Goal: Task Accomplishment & Management: Complete application form

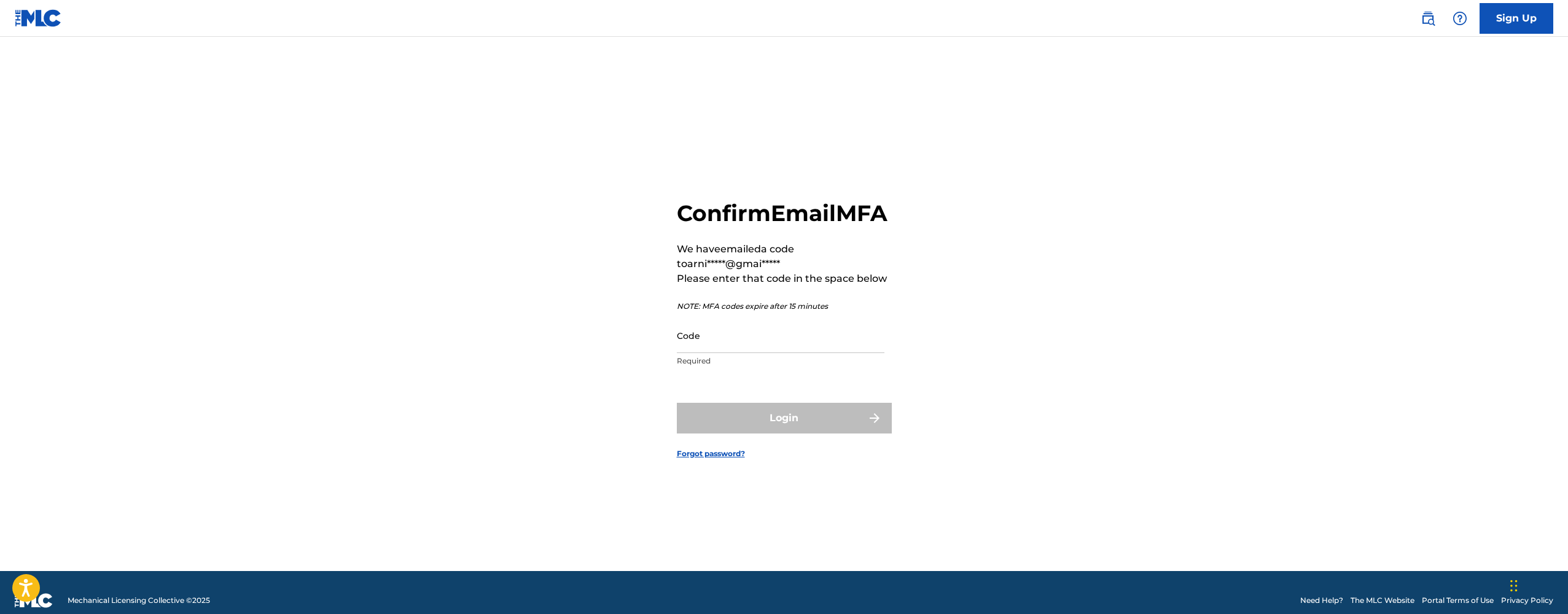
click at [733, 341] on input "Code" at bounding box center [781, 335] width 207 height 35
paste input "585179"
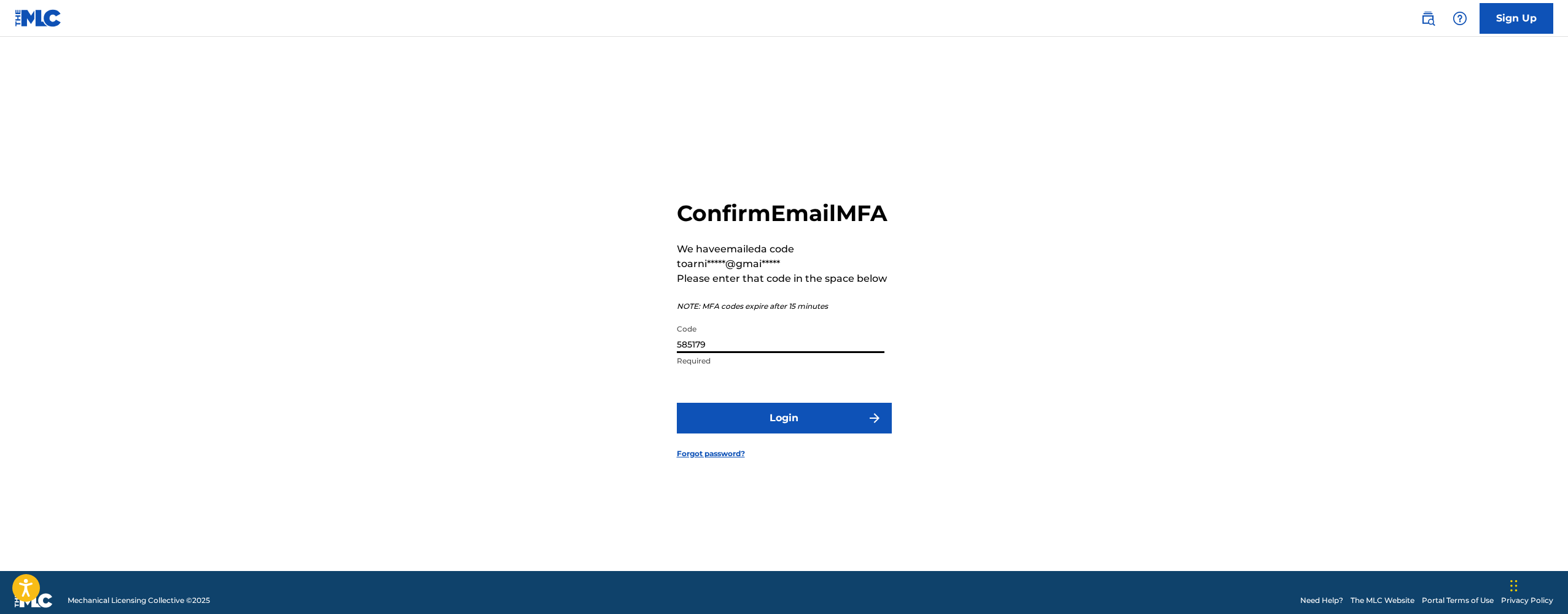
type input "585179"
click at [803, 431] on button "Login" at bounding box center [784, 418] width 215 height 31
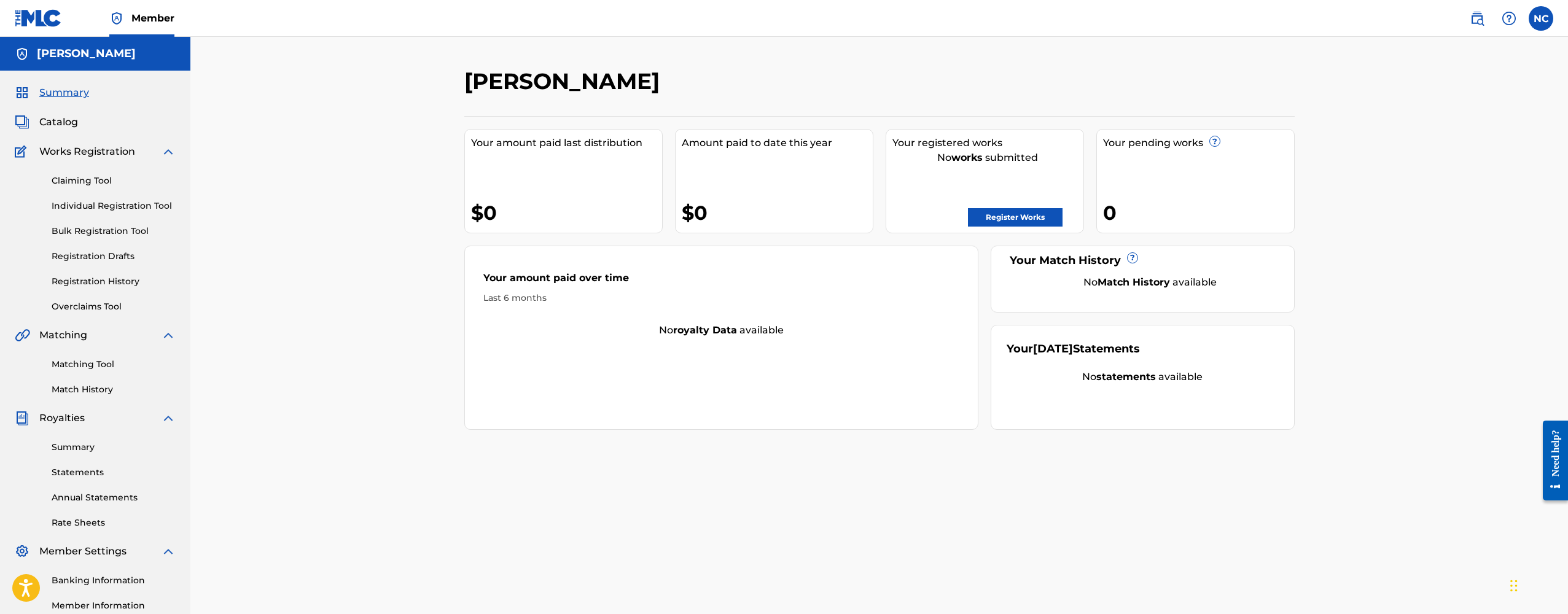
click at [991, 217] on link "Register Works" at bounding box center [1015, 217] width 94 height 19
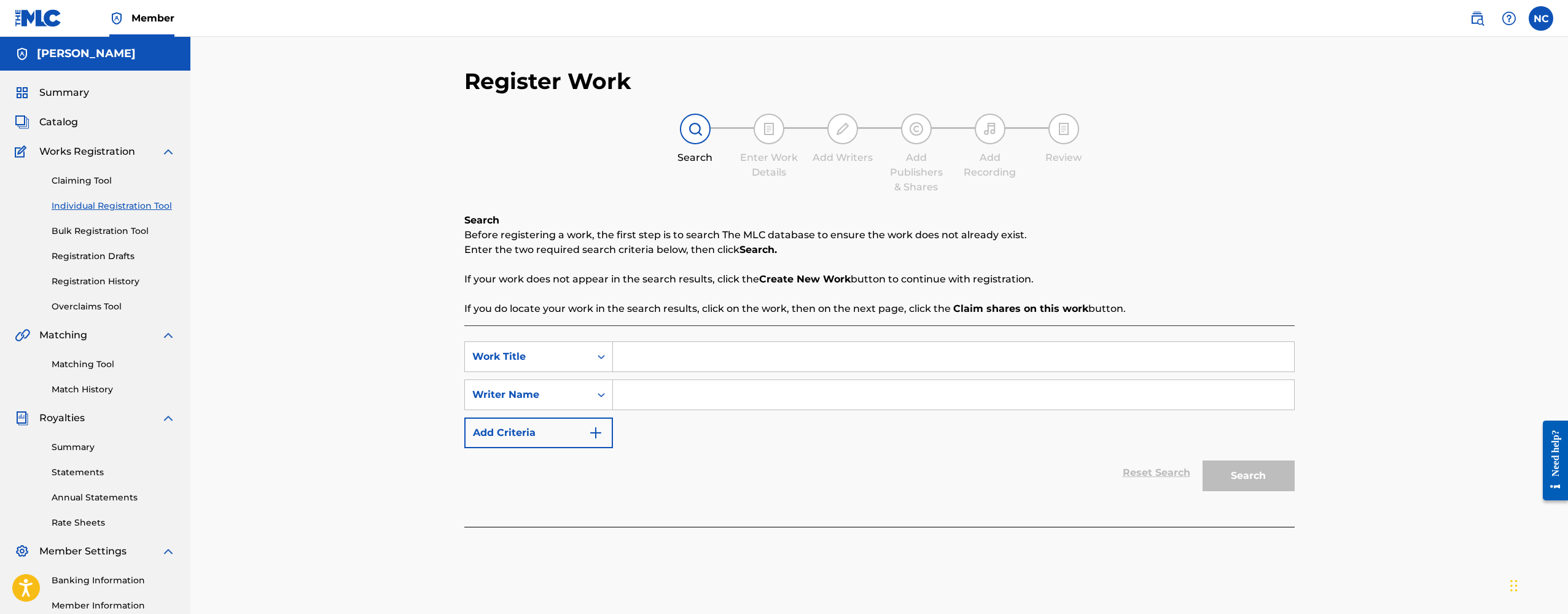
click at [650, 350] on input "Search Form" at bounding box center [953, 356] width 681 height 30
type input "PULSAR"
click at [648, 396] on input "Search Form" at bounding box center [953, 394] width 681 height 30
click at [1230, 466] on button "Search" at bounding box center [1248, 476] width 92 height 31
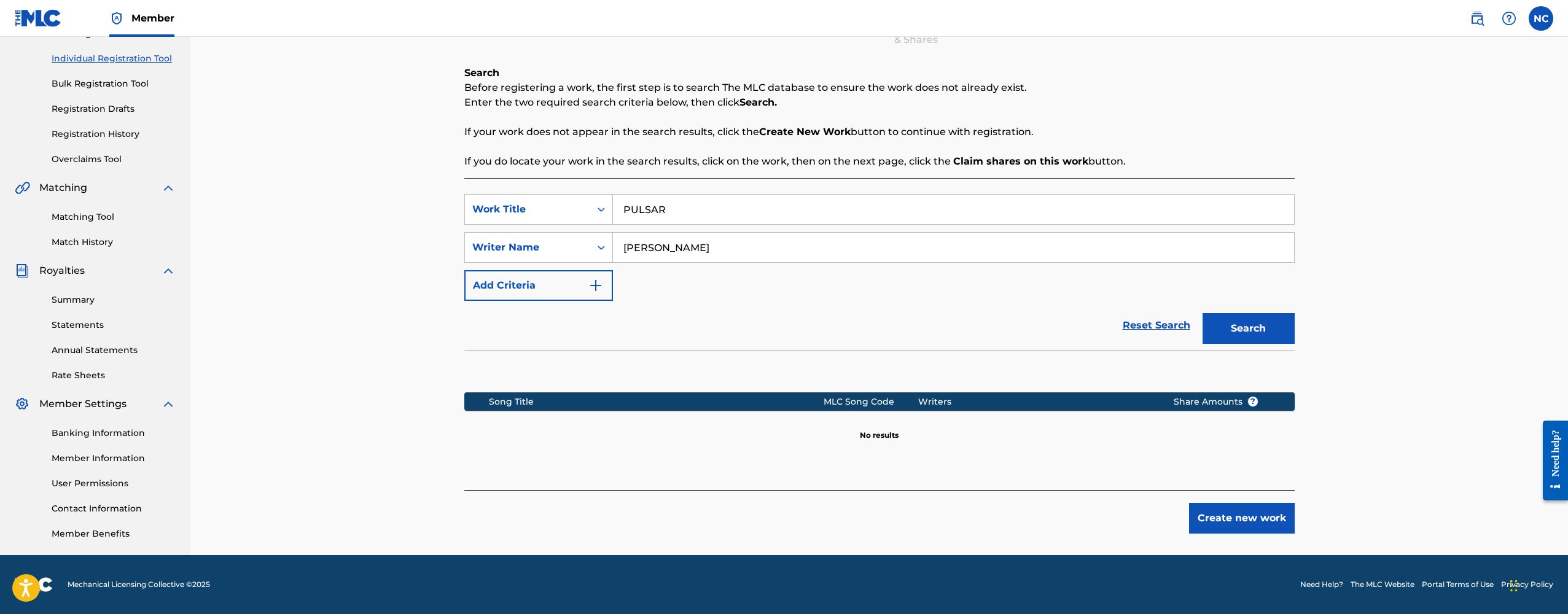
scroll to position [148, 0]
drag, startPoint x: 694, startPoint y: 251, endPoint x: 571, endPoint y: 249, distance: 123.0
click at [569, 250] on div "SearchWithCriteriaf0f7eacf-78d9-495e-b7c2-02397076c250 Writer Name [PERSON_NAME]" at bounding box center [879, 248] width 830 height 31
type input "NIKMIND"
click at [1248, 329] on button "Search" at bounding box center [1248, 328] width 92 height 31
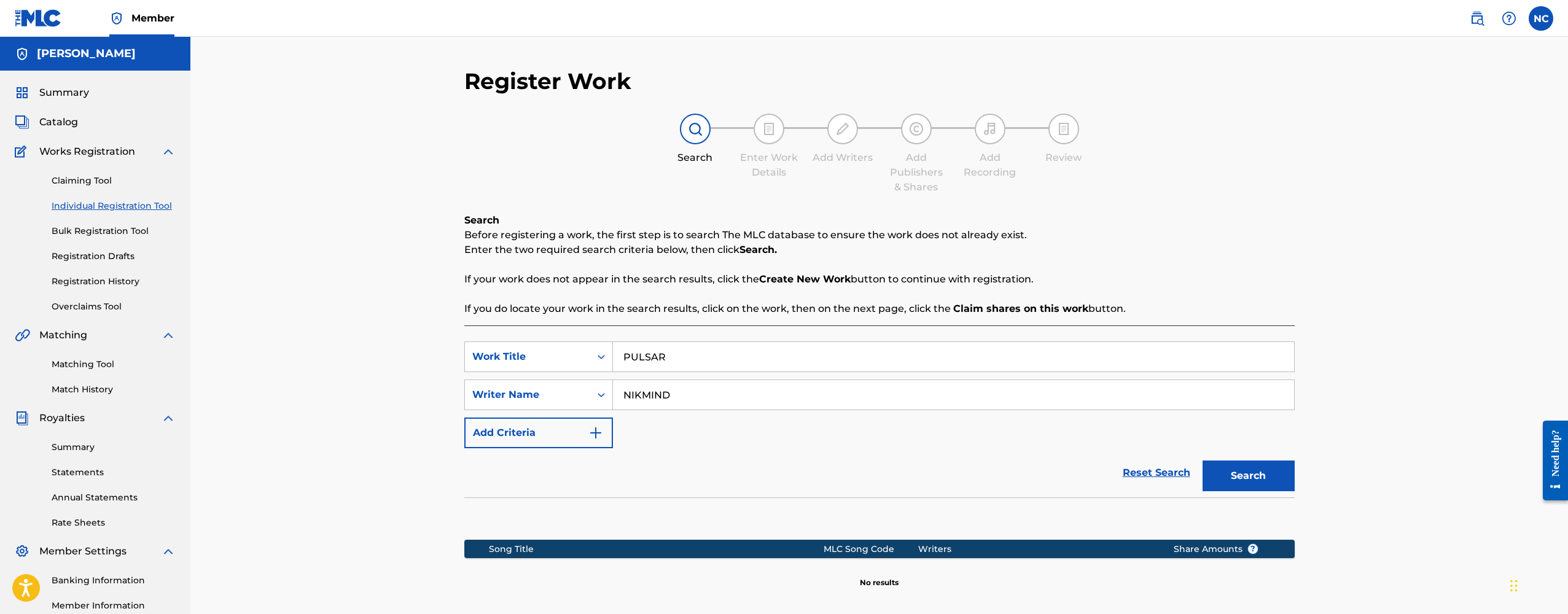
scroll to position [0, 0]
click at [81, 176] on link "Claiming Tool" at bounding box center [114, 181] width 124 height 13
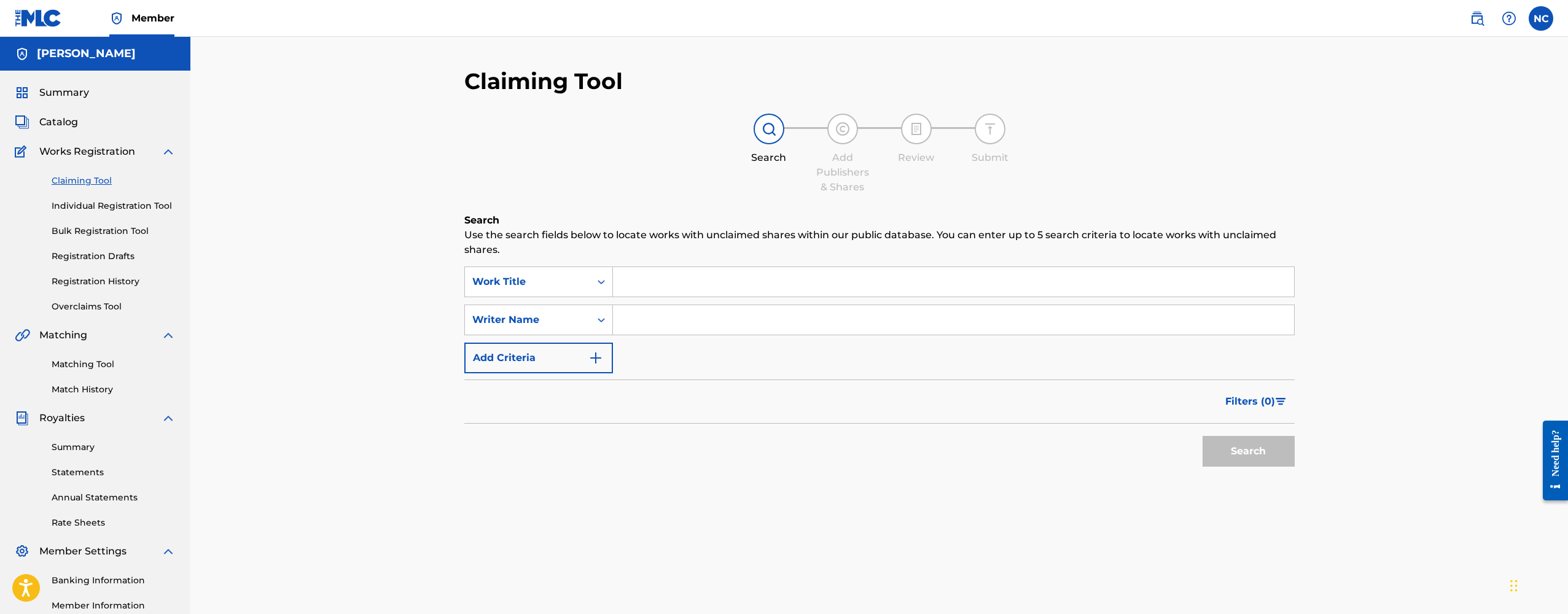
click at [663, 288] on input "Search Form" at bounding box center [953, 281] width 681 height 30
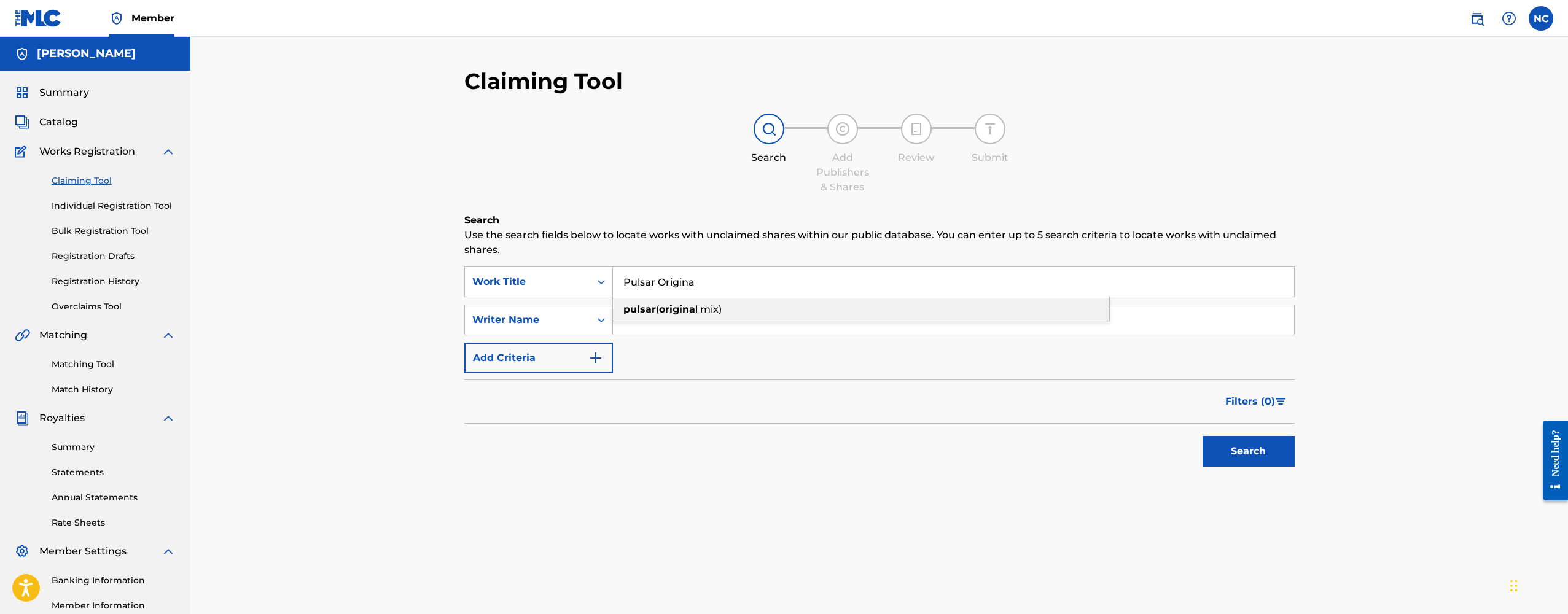
click at [635, 312] on strong "pulsar" at bounding box center [639, 310] width 32 height 12
type input "pulsar (original mix)"
click at [661, 322] on input "Search Form" at bounding box center [953, 320] width 681 height 30
click at [1258, 455] on button "Search" at bounding box center [1248, 451] width 92 height 31
drag, startPoint x: 706, startPoint y: 322, endPoint x: 445, endPoint y: 322, distance: 261.0
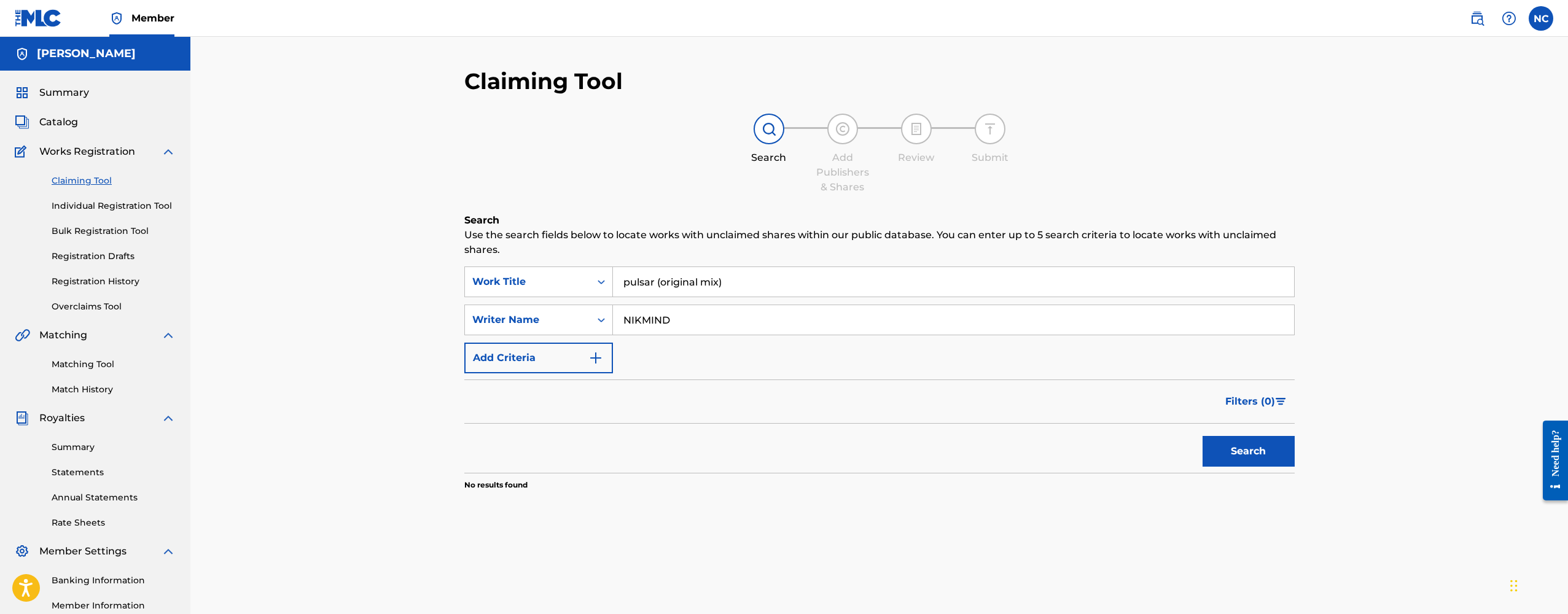
click at [445, 322] on div "Claiming Tool Search Add Publishers & Shares Review Submit Search Use the searc…" at bounding box center [879, 369] width 1377 height 666
type input "[PERSON_NAME]"
click at [1248, 451] on button "Search" at bounding box center [1248, 451] width 92 height 31
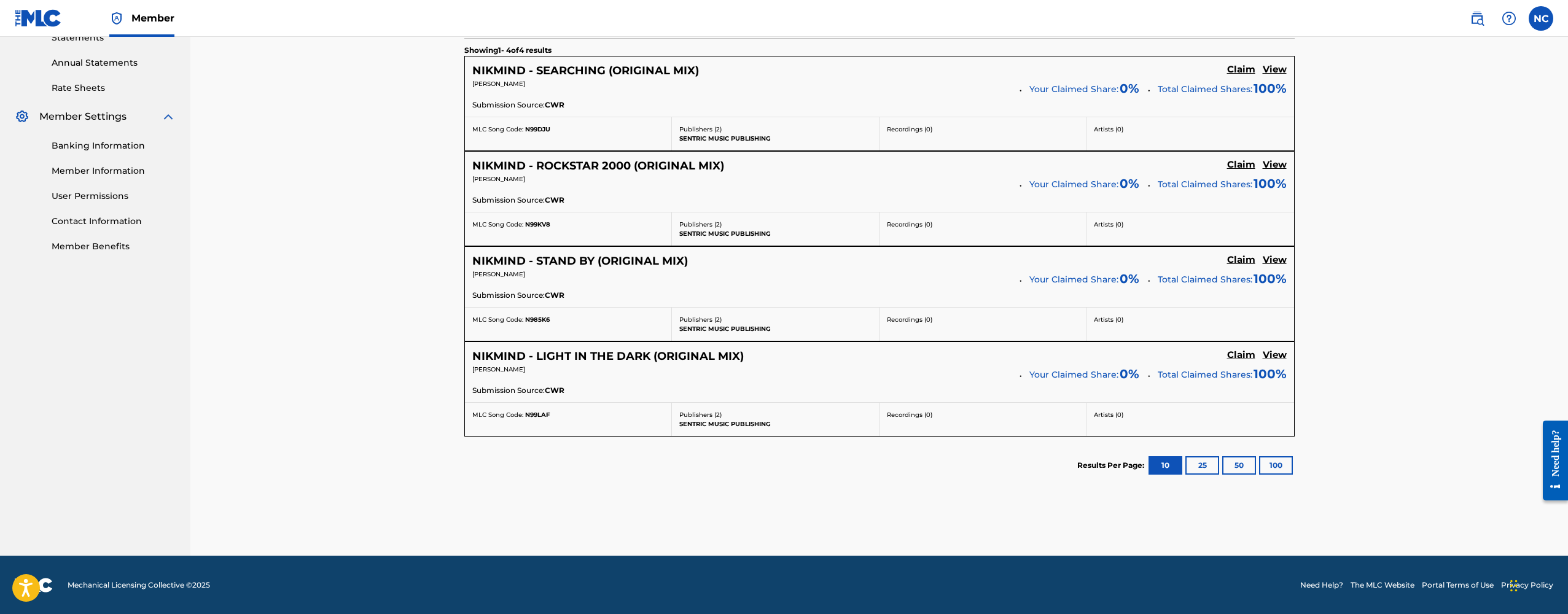
scroll to position [434, 0]
click at [1202, 462] on button "25" at bounding box center [1202, 466] width 34 height 19
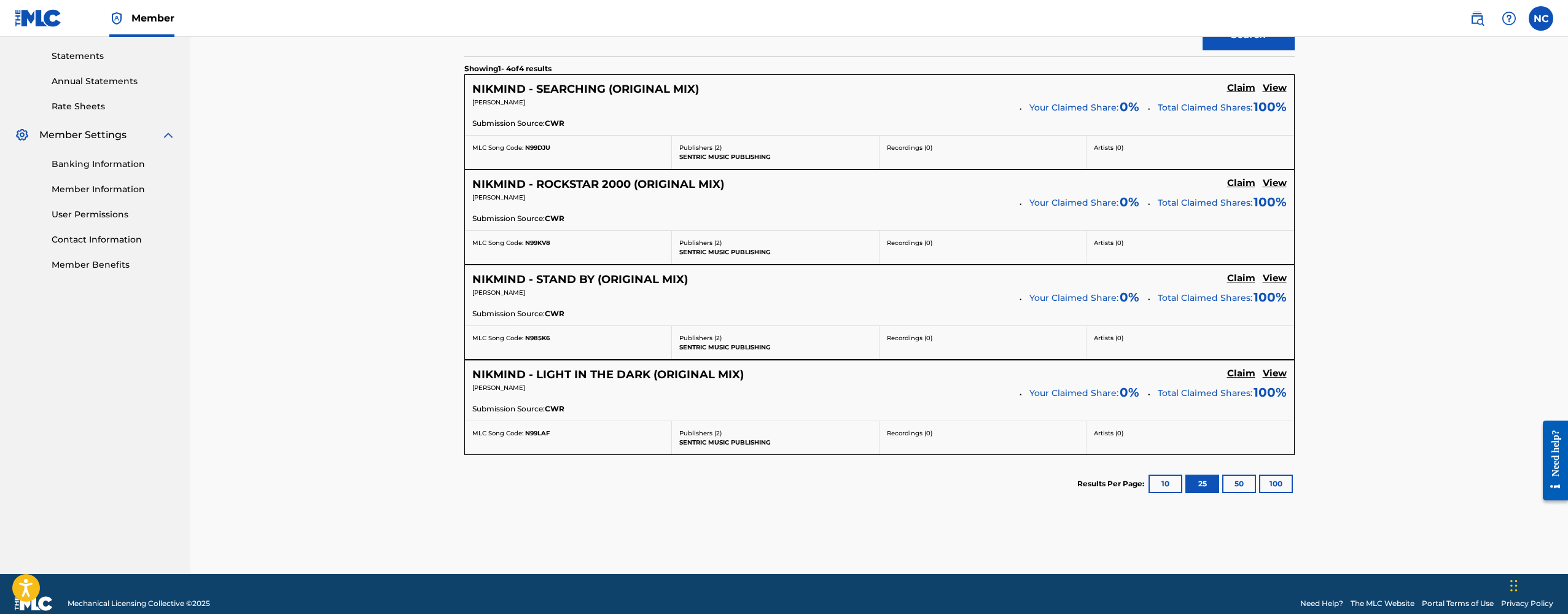
click at [1243, 487] on button "50" at bounding box center [1238, 484] width 34 height 19
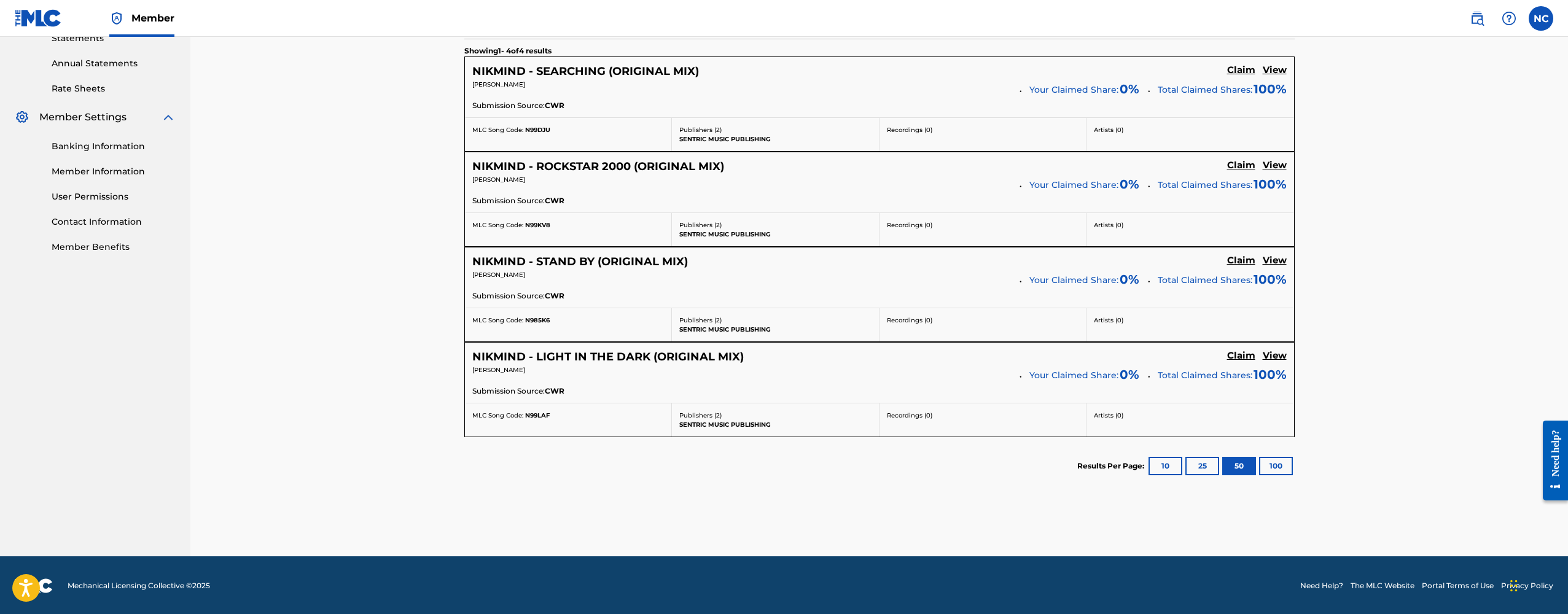
click at [1271, 464] on button "100" at bounding box center [1276, 466] width 34 height 19
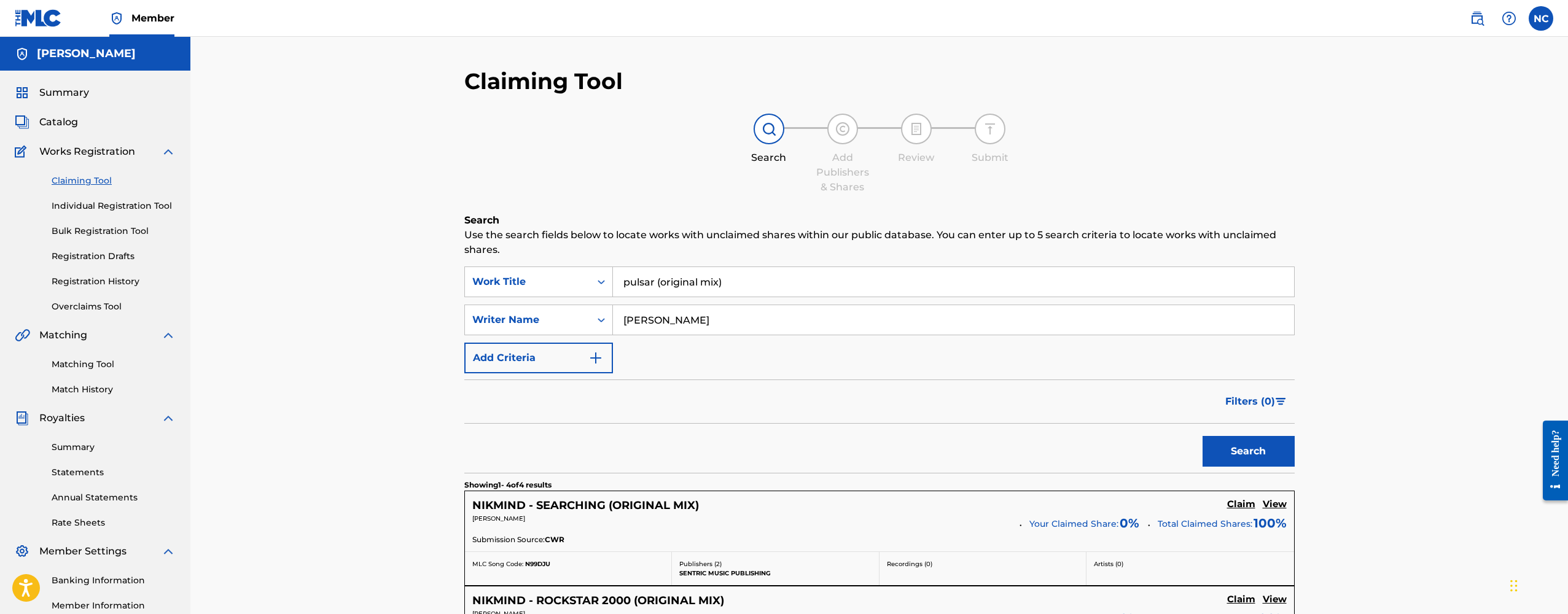
scroll to position [0, 0]
click at [104, 307] on link "Overclaims Tool" at bounding box center [114, 307] width 124 height 13
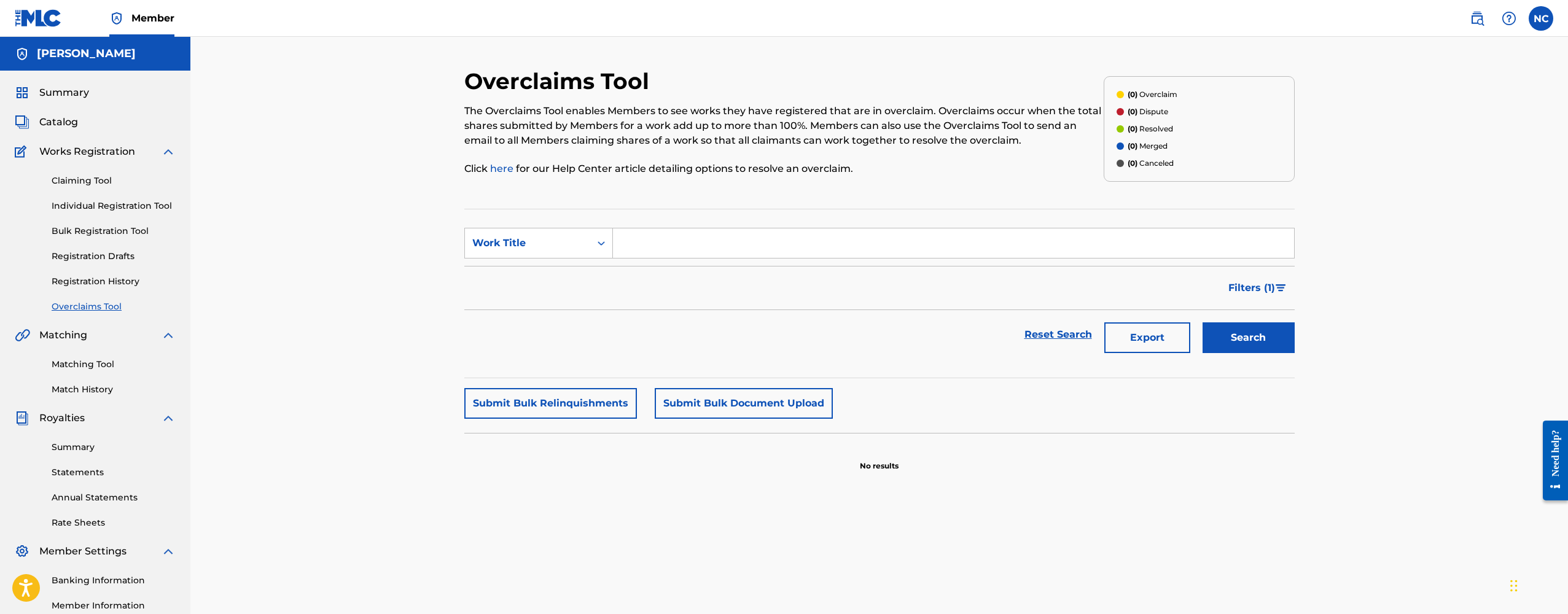
click at [104, 283] on link "Registration History" at bounding box center [114, 281] width 124 height 13
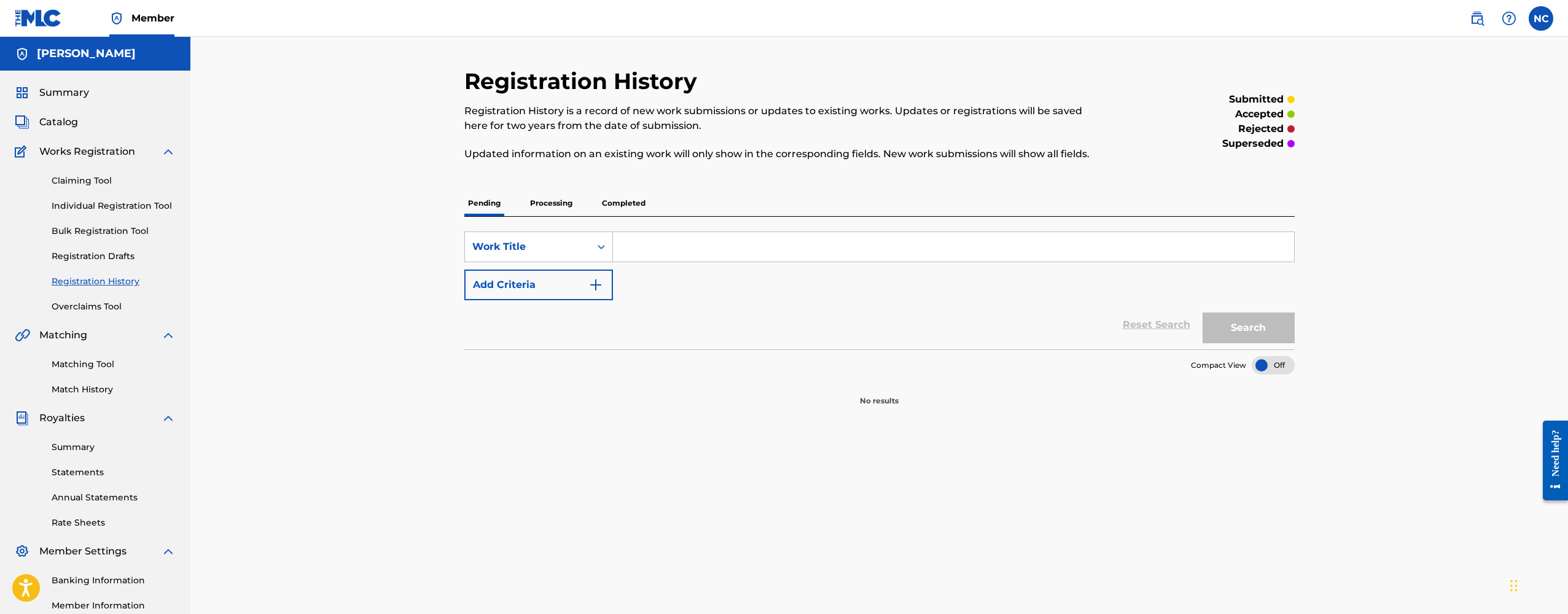
click at [103, 301] on link "Overclaims Tool" at bounding box center [114, 307] width 124 height 13
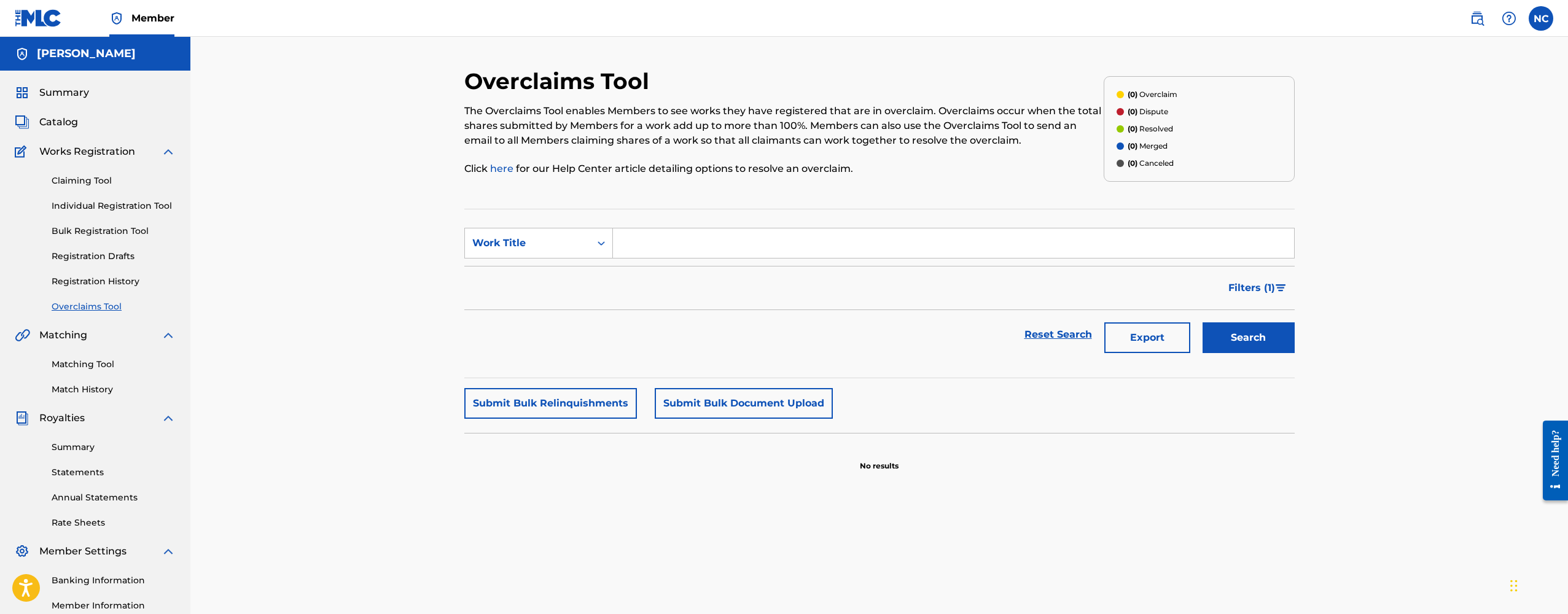
click at [99, 284] on link "Registration History" at bounding box center [114, 281] width 124 height 13
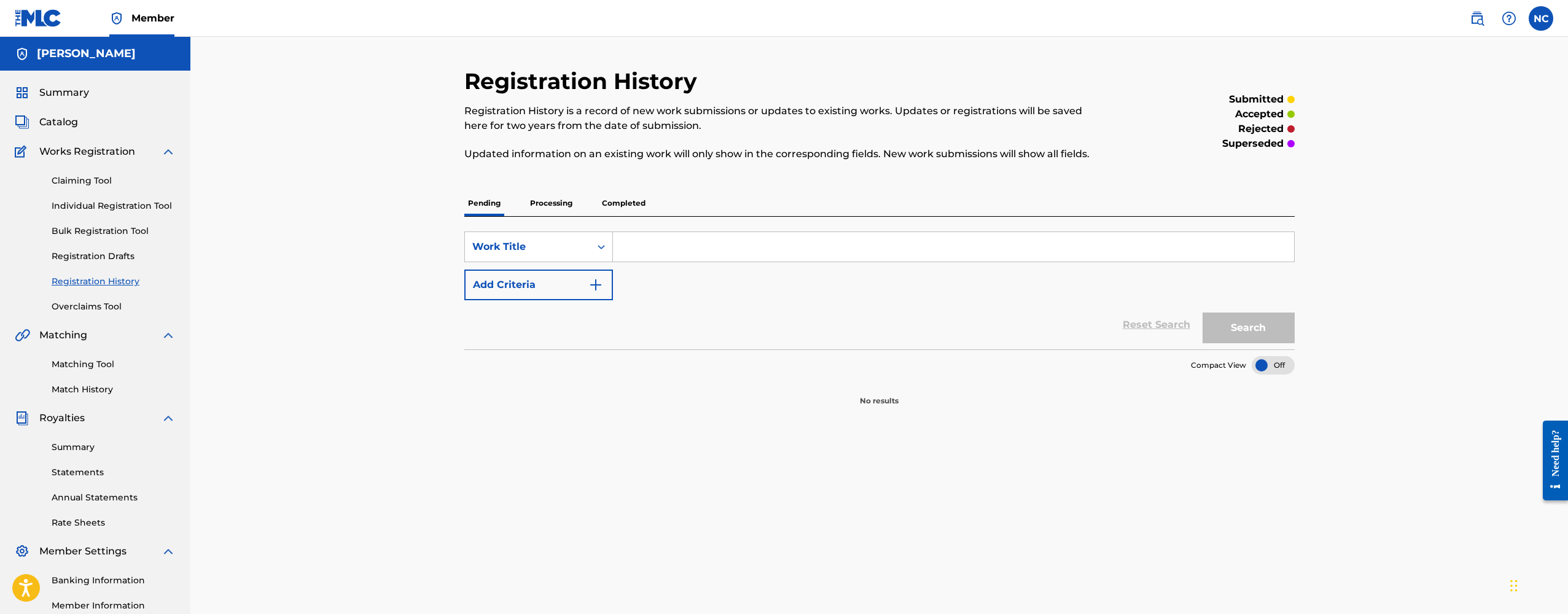
click at [99, 250] on link "Registration Drafts" at bounding box center [114, 256] width 124 height 13
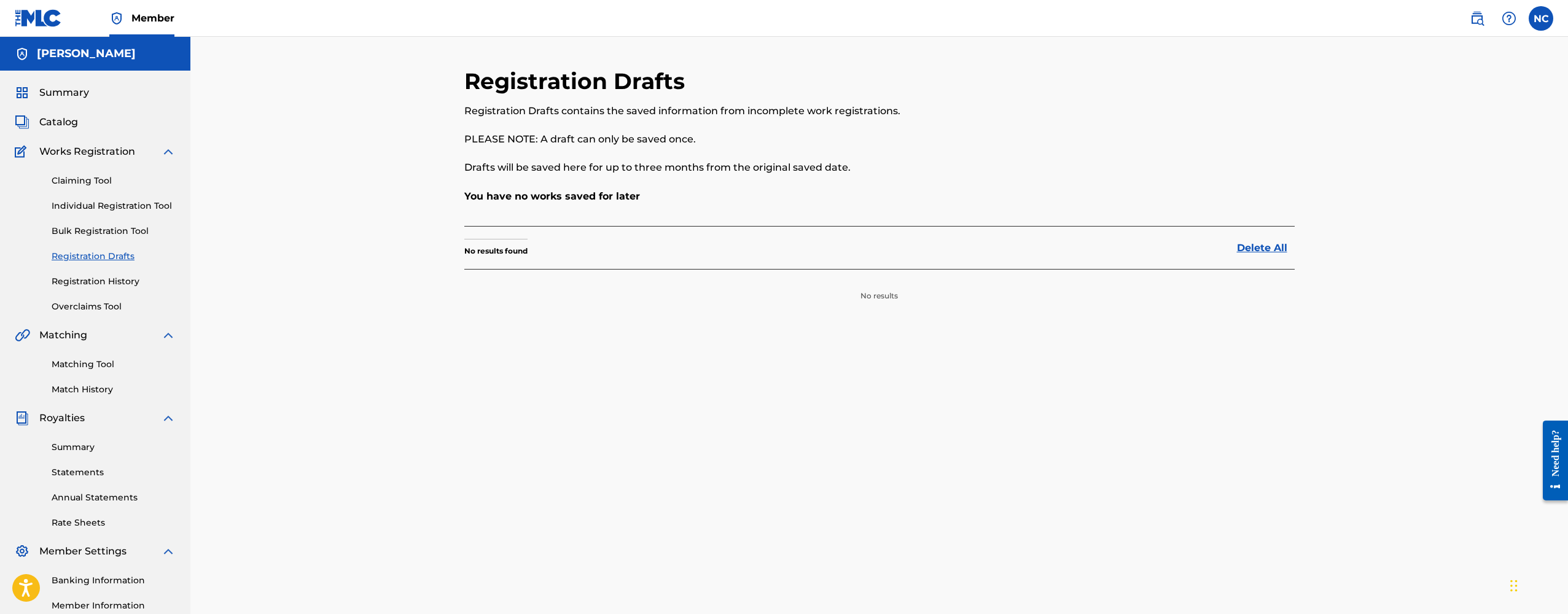
click at [99, 232] on link "Bulk Registration Tool" at bounding box center [114, 231] width 124 height 13
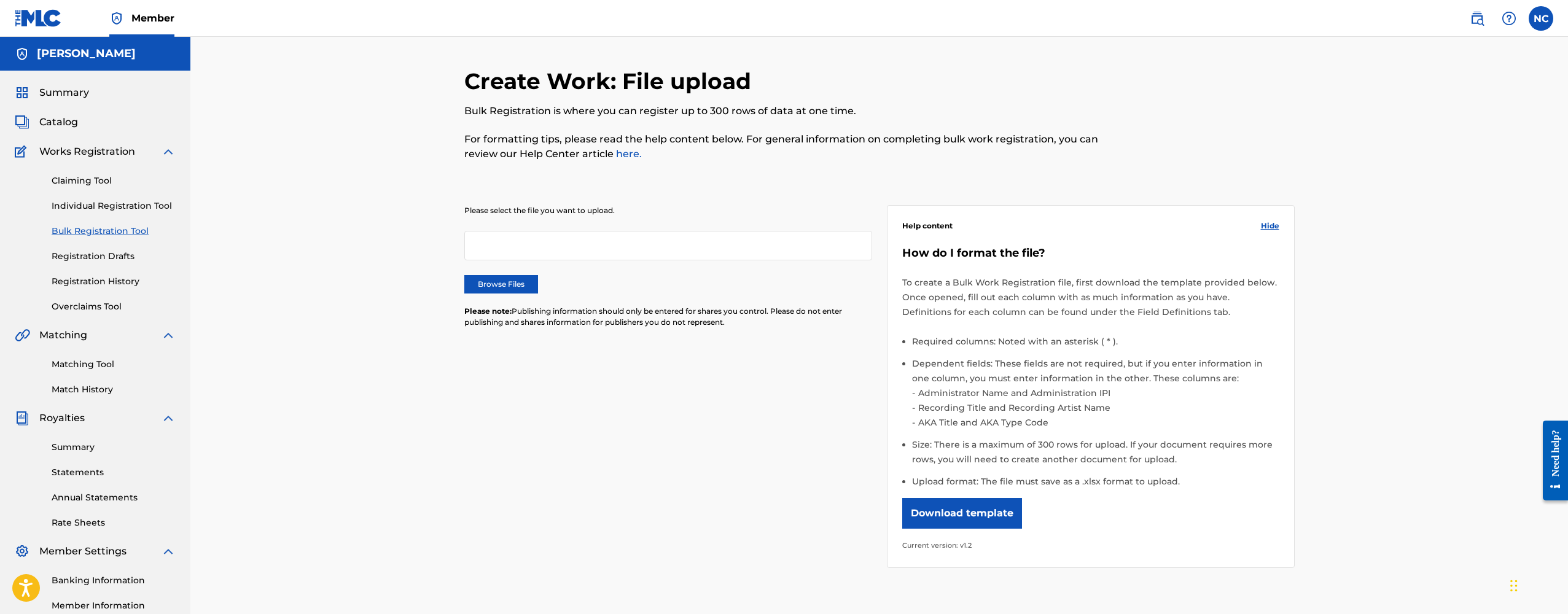
click at [99, 216] on div "Claiming Tool Individual Registration Tool Bulk Registration Tool Registration …" at bounding box center [95, 236] width 161 height 154
click at [92, 202] on link "Individual Registration Tool" at bounding box center [114, 206] width 124 height 13
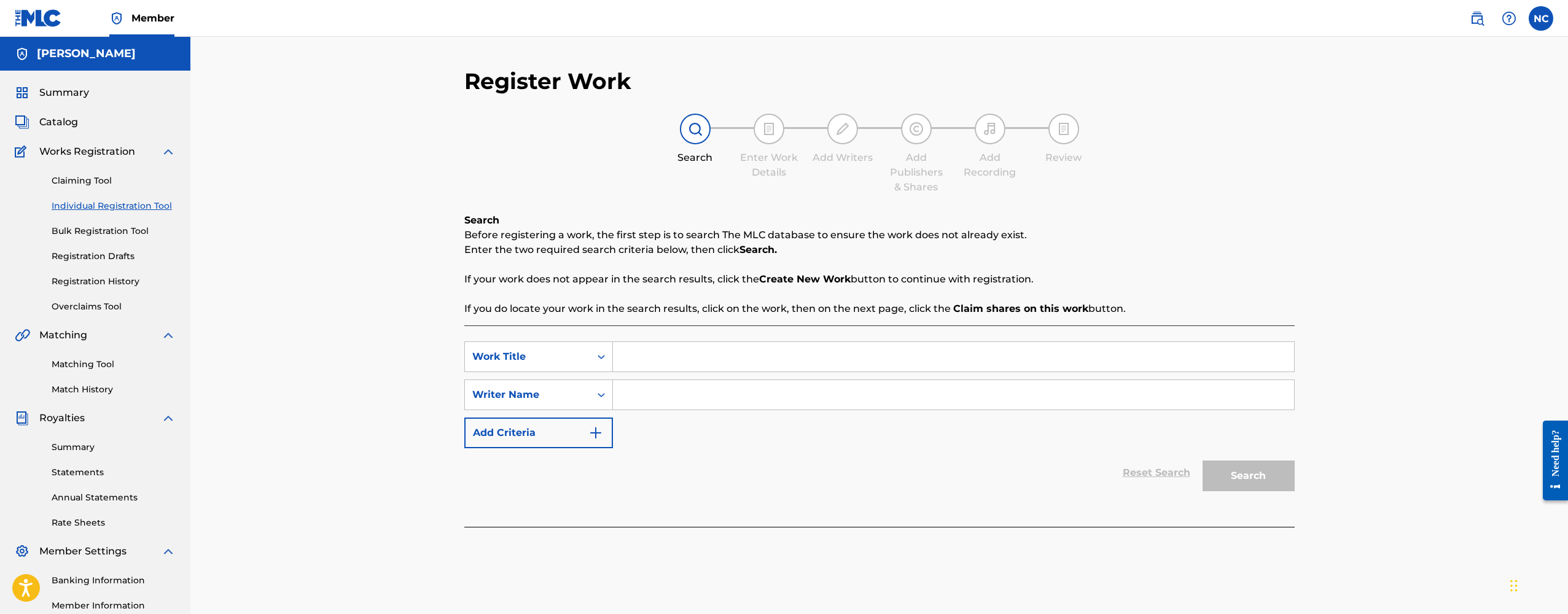
click at [752, 250] on strong "Search." at bounding box center [758, 250] width 37 height 12
click at [95, 182] on link "Claiming Tool" at bounding box center [114, 181] width 124 height 13
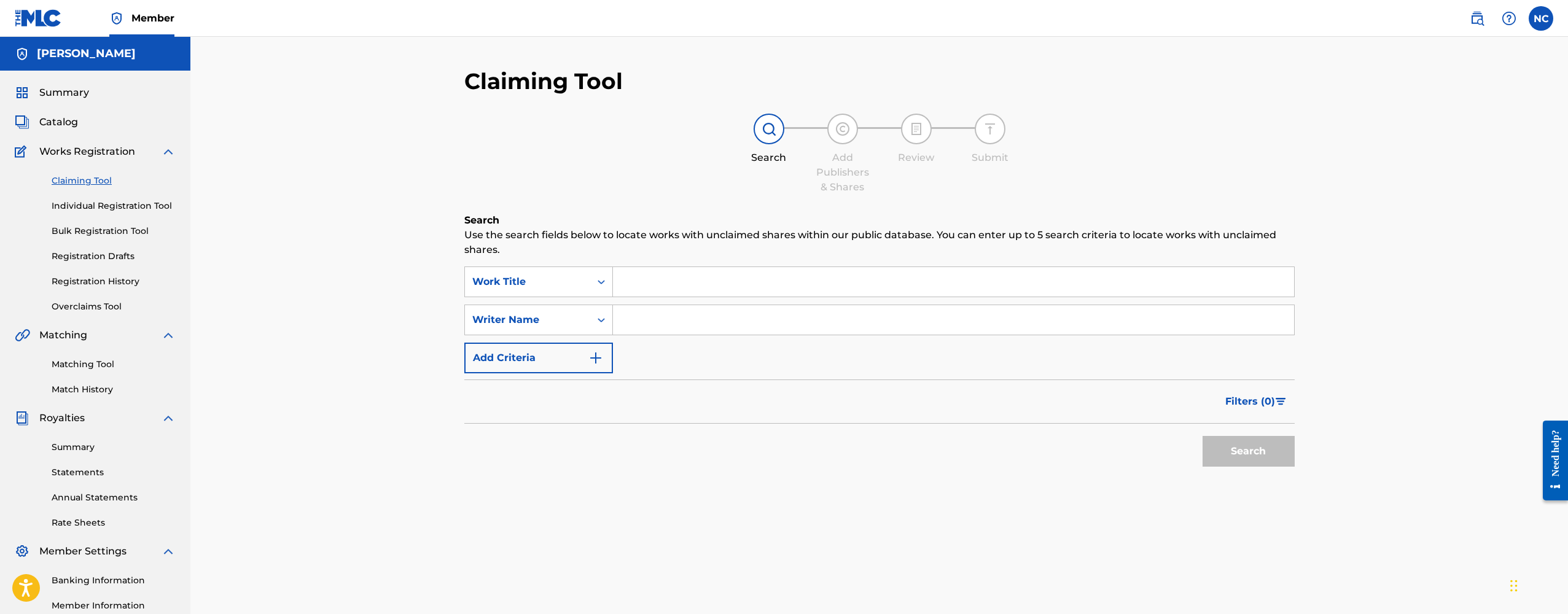
click at [96, 202] on link "Individual Registration Tool" at bounding box center [114, 206] width 124 height 13
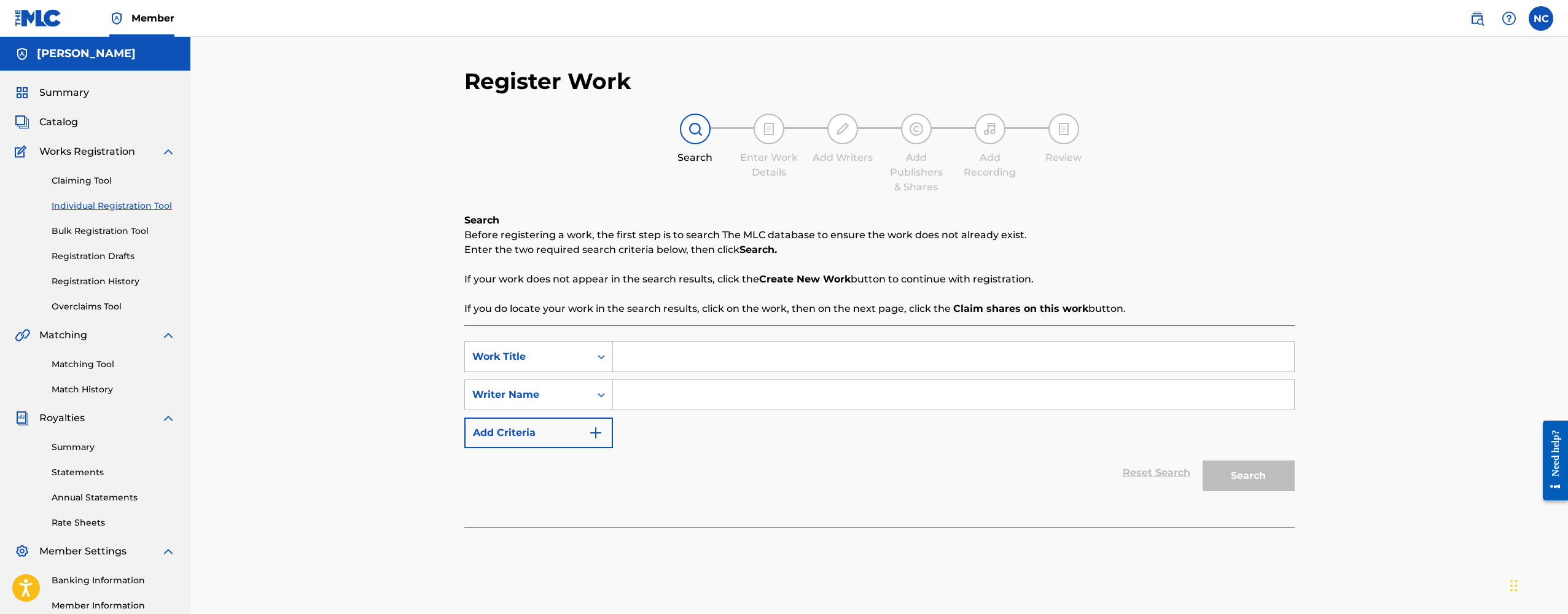
click at [102, 224] on div "Claiming Tool Individual Registration Tool Bulk Registration Tool Registration …" at bounding box center [95, 236] width 161 height 154
click at [104, 230] on link "Bulk Registration Tool" at bounding box center [114, 231] width 124 height 13
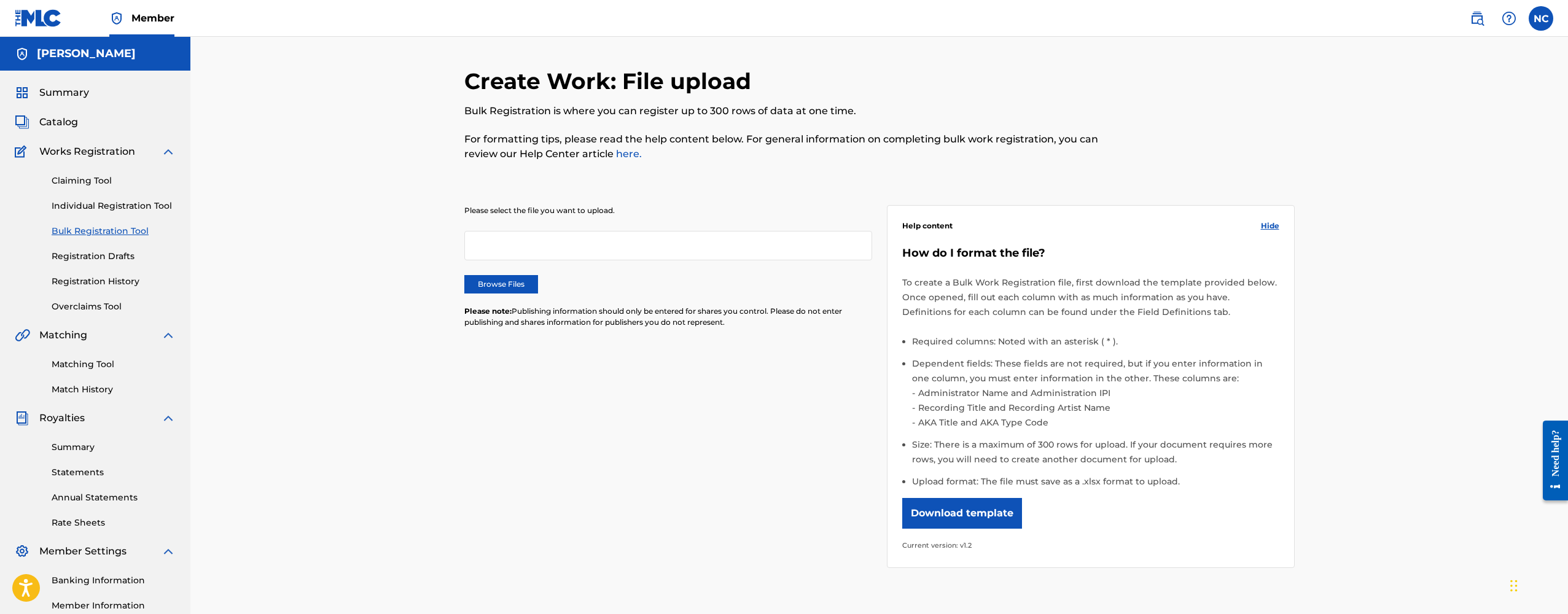
click at [97, 215] on div "Claiming Tool Individual Registration Tool Bulk Registration Tool Registration …" at bounding box center [95, 236] width 161 height 154
click at [82, 185] on link "Claiming Tool" at bounding box center [114, 181] width 124 height 13
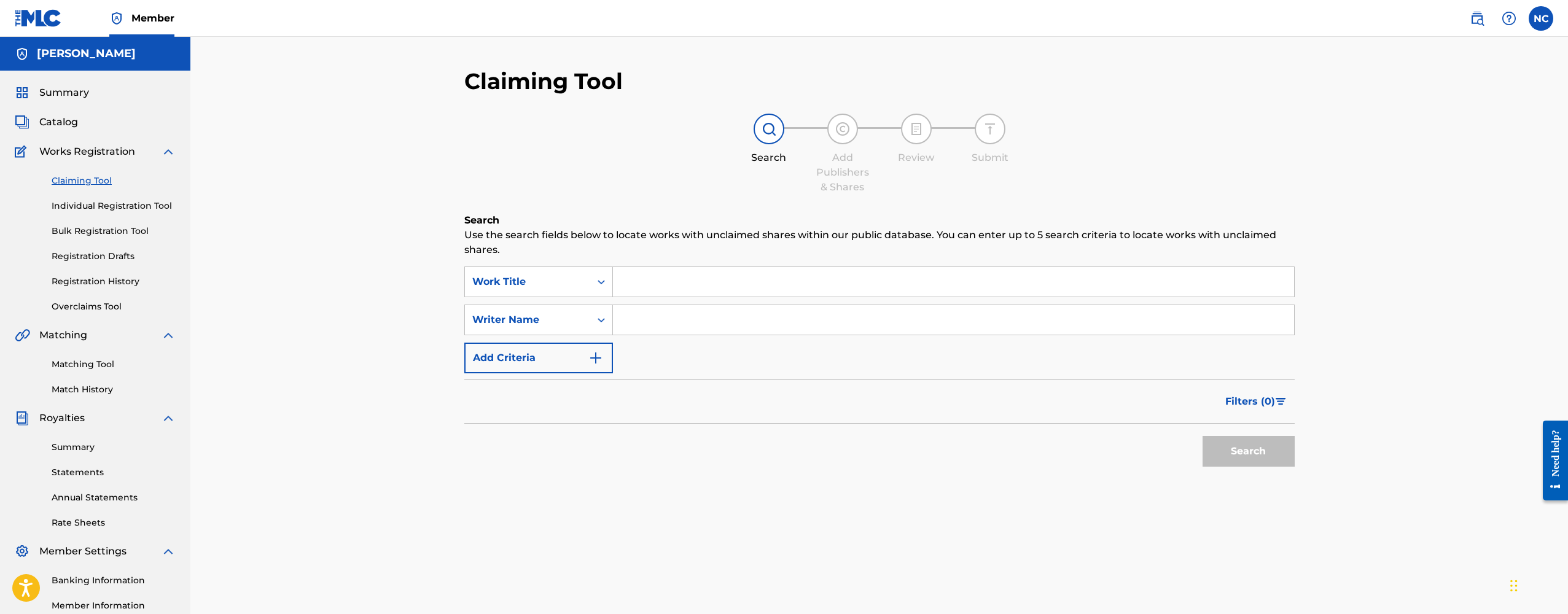
click at [64, 126] on span "Catalog" at bounding box center [59, 122] width 39 height 14
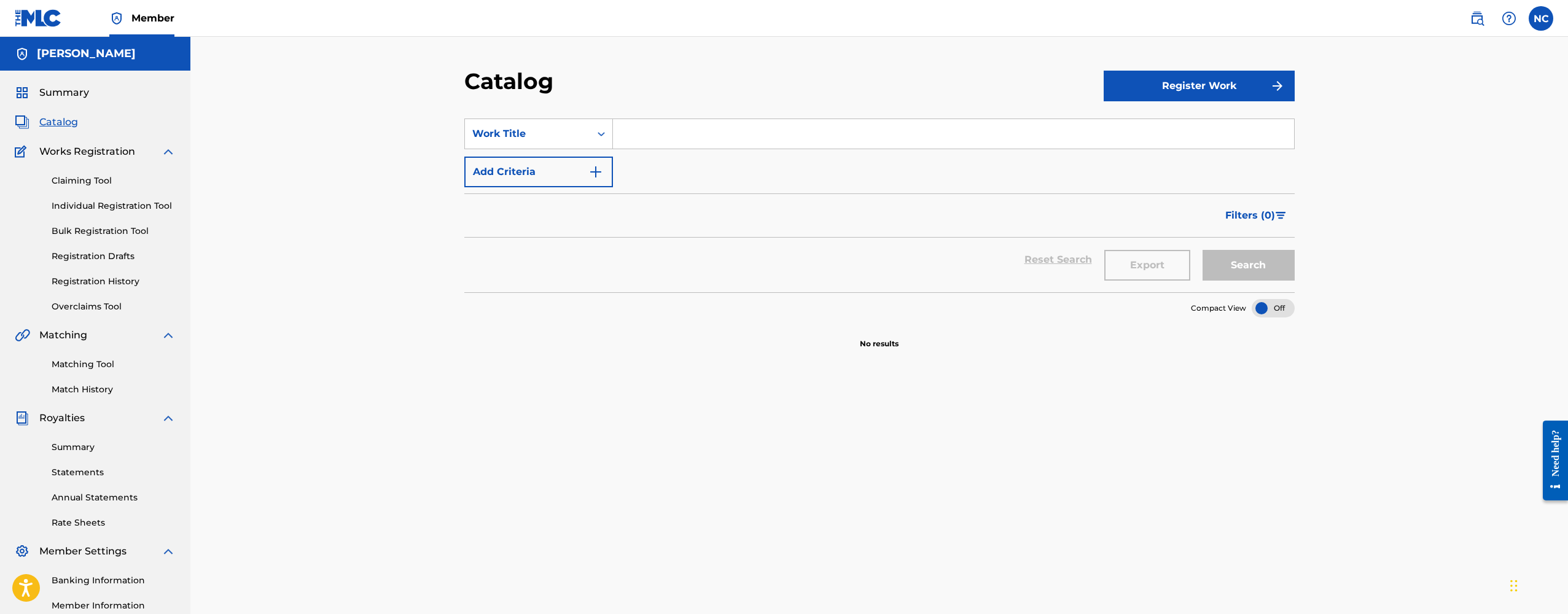
click at [1536, 455] on div at bounding box center [1551, 460] width 35 height 101
click at [1554, 455] on div "Need help?" at bounding box center [1555, 453] width 17 height 47
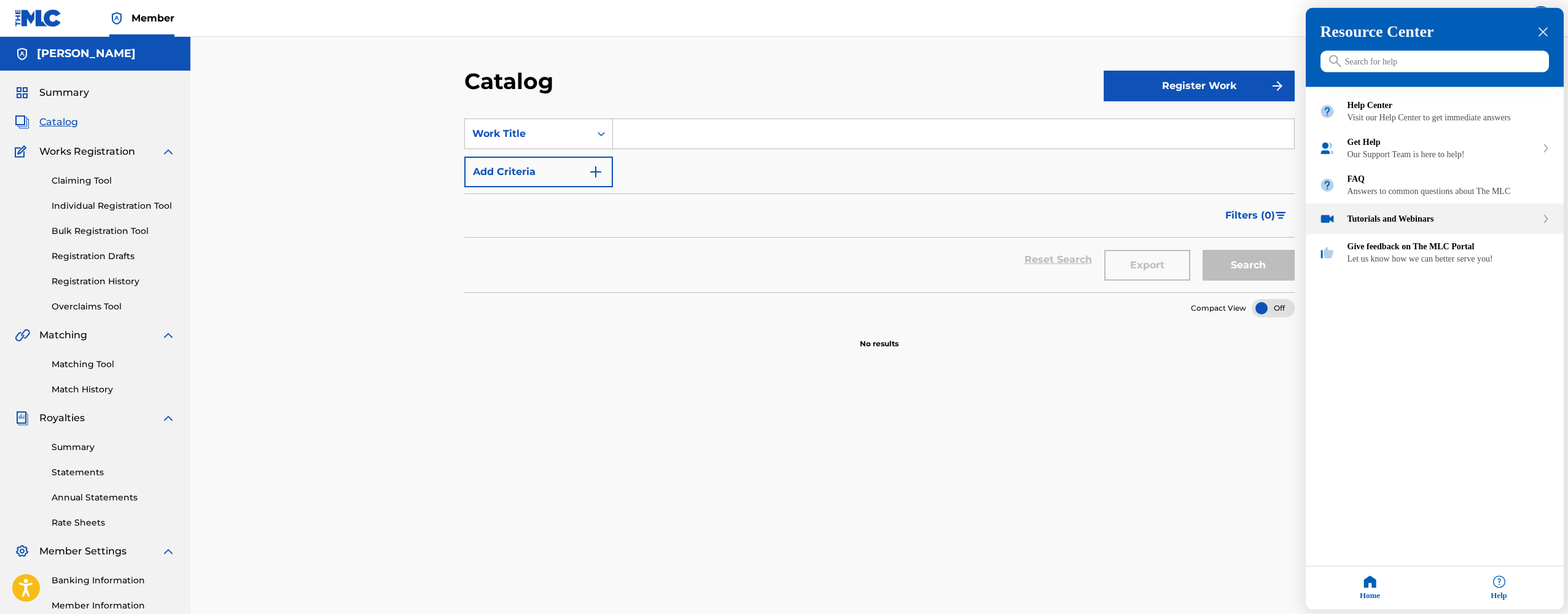
click at [1431, 225] on div "Tutorials and Webinars" at bounding box center [1441, 220] width 189 height 10
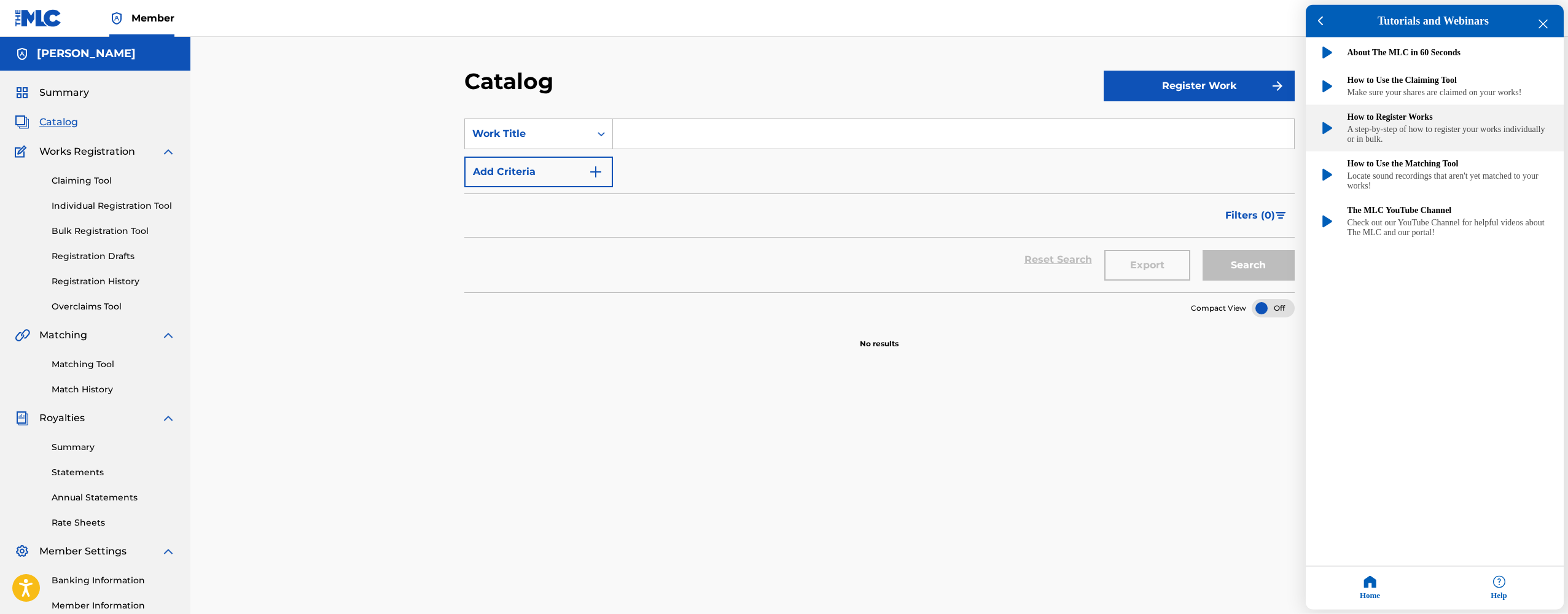
click at [1367, 122] on div "How to Register Works" at bounding box center [1449, 117] width 203 height 10
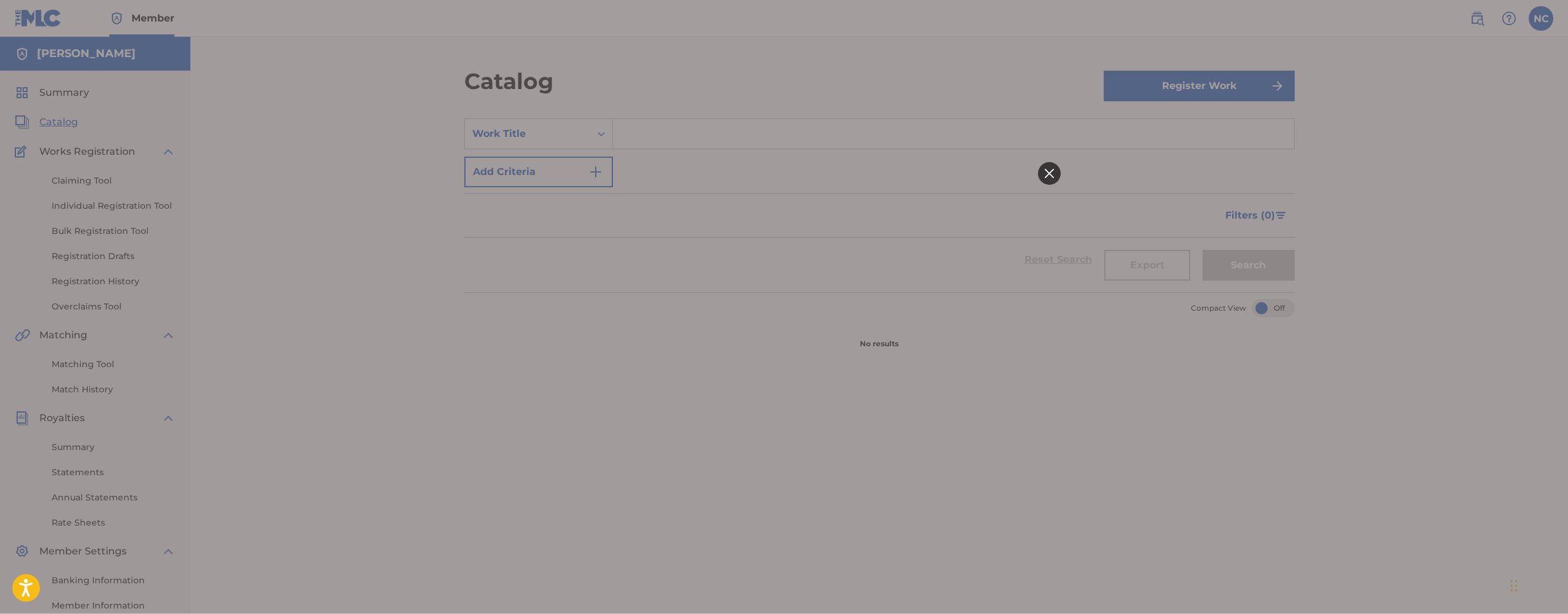
drag, startPoint x: 694, startPoint y: 405, endPoint x: 1056, endPoint y: 168, distance: 432.7
click at [1056, 168] on div at bounding box center [1048, 173] width 23 height 23
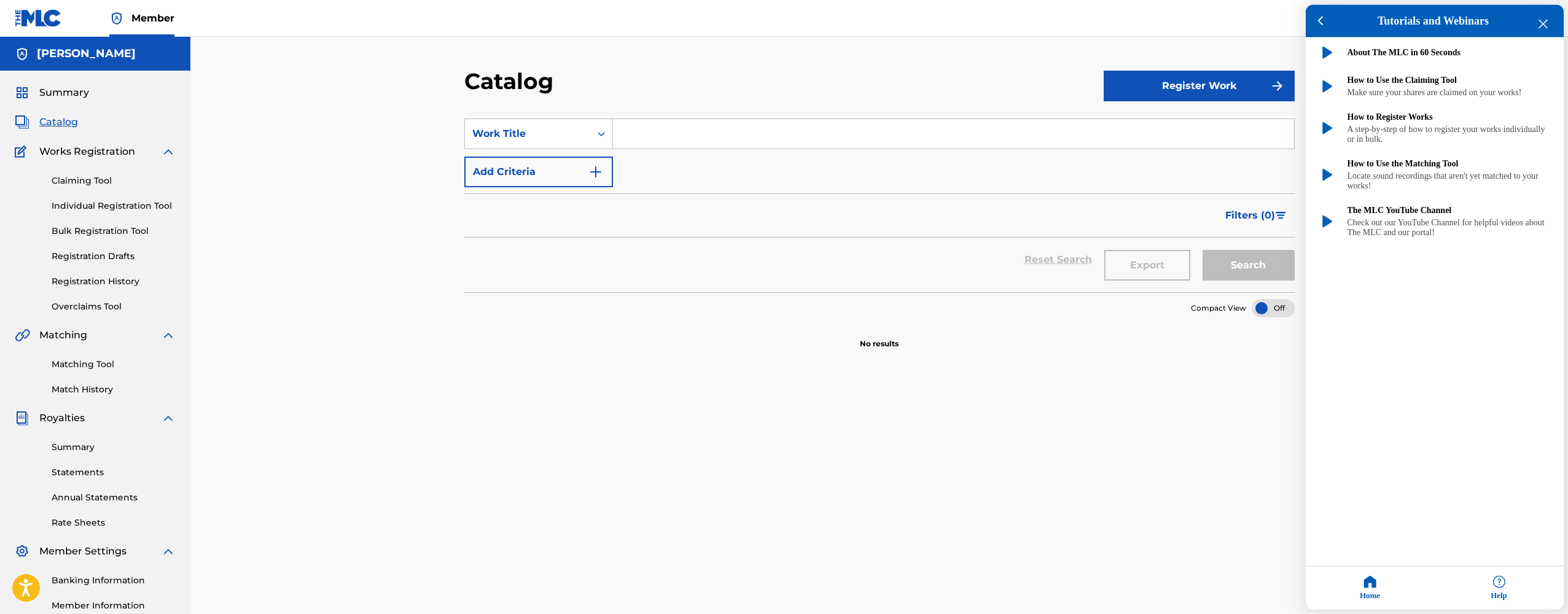
click at [1538, 19] on div "close resource center" at bounding box center [1543, 24] width 12 height 12
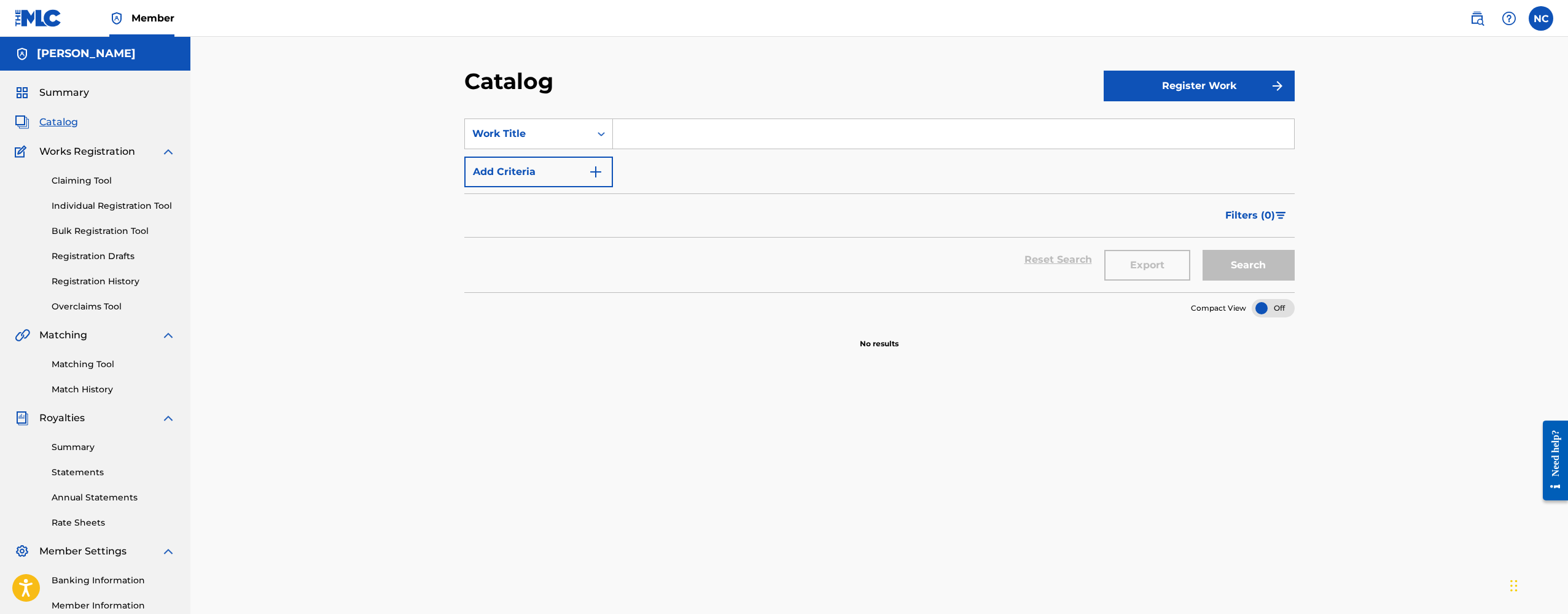
click at [91, 229] on link "Bulk Registration Tool" at bounding box center [114, 231] width 124 height 13
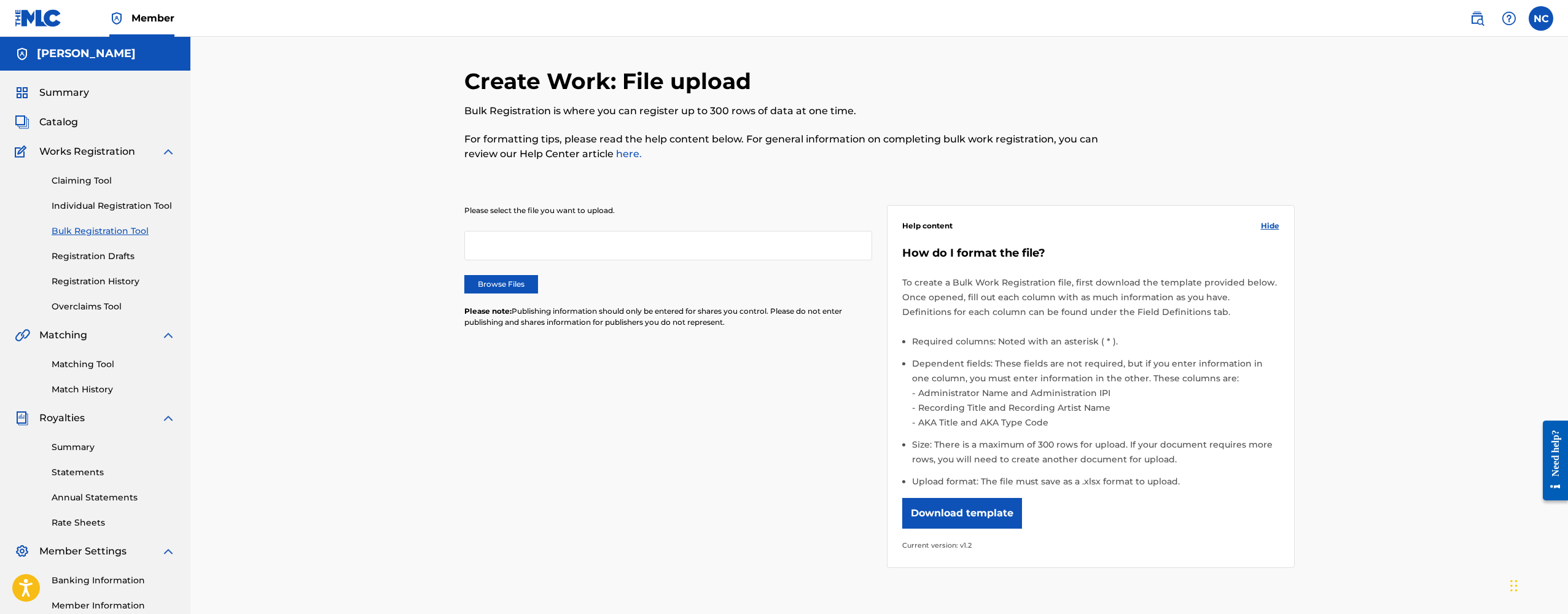
click at [593, 254] on div at bounding box center [668, 245] width 408 height 30
click at [574, 239] on div at bounding box center [668, 245] width 408 height 30
click at [1479, 15] on img at bounding box center [1477, 18] width 14 height 14
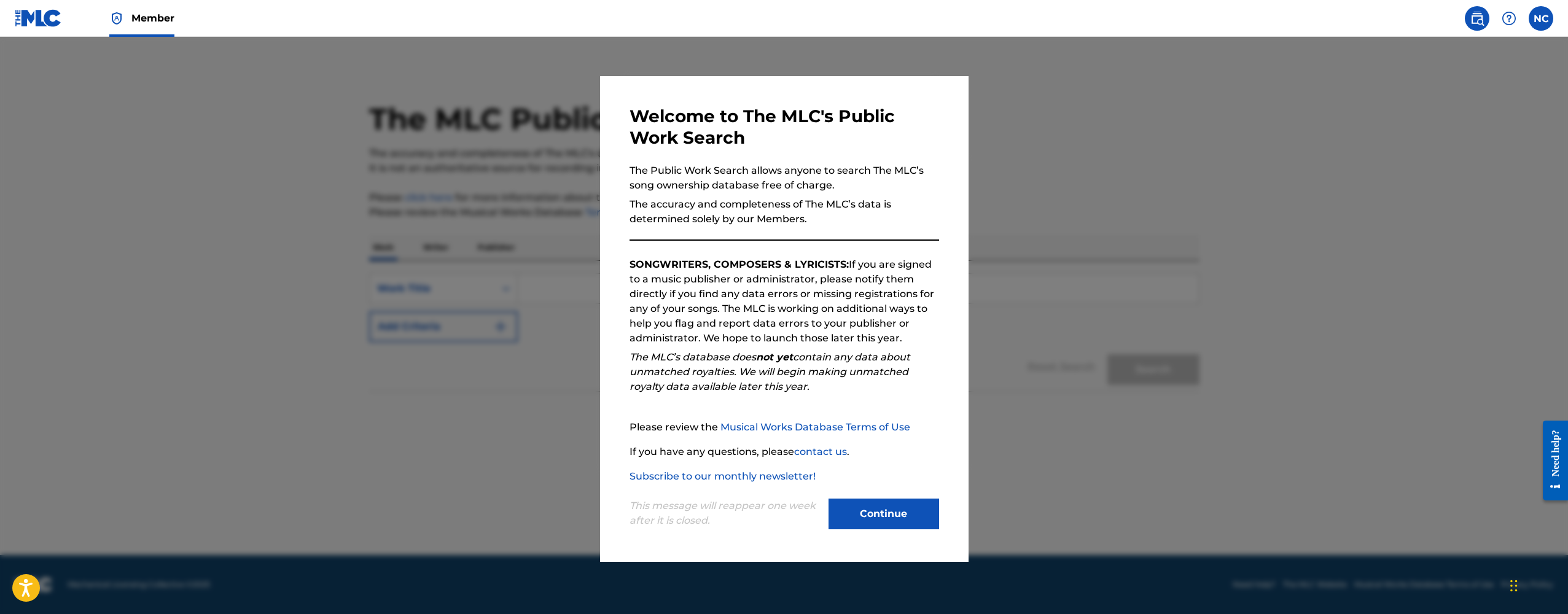
click at [853, 499] on div "This message will reappear one week after it is closed. Continue" at bounding box center [784, 508] width 309 height 48
click at [855, 513] on button "Continue" at bounding box center [884, 514] width 111 height 31
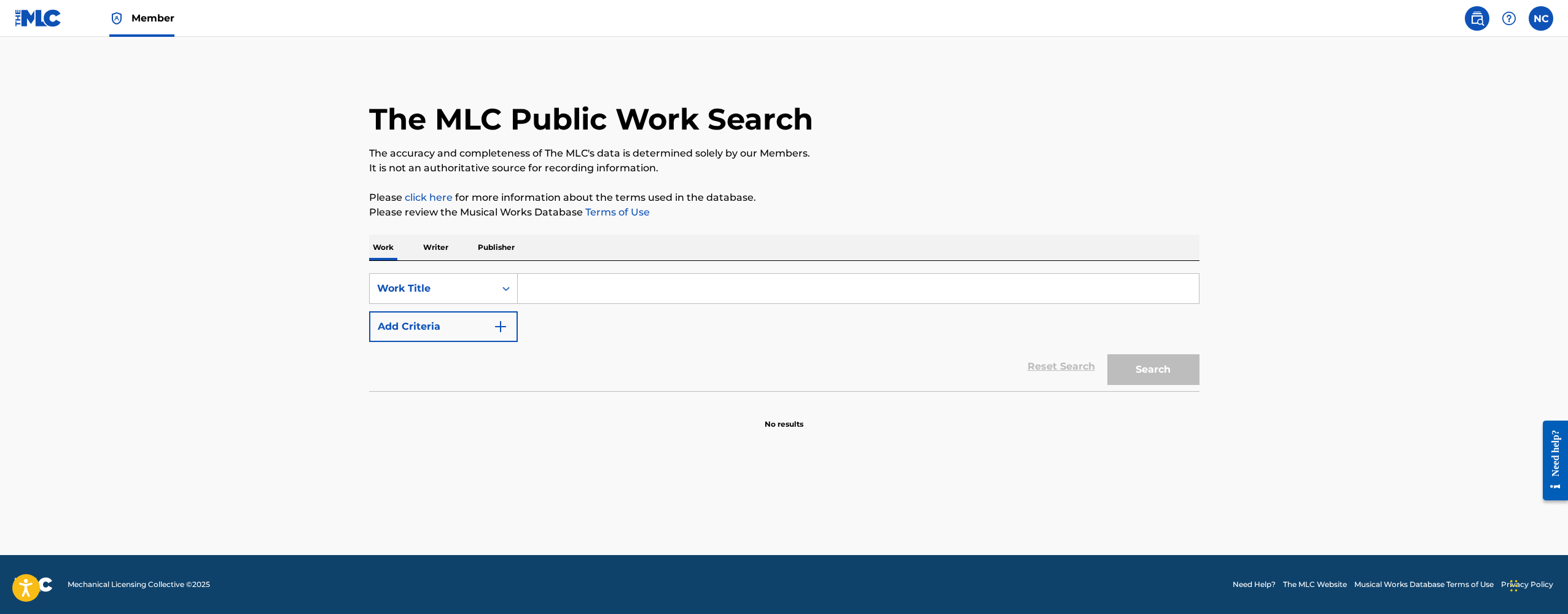
click at [589, 297] on input "Search Form" at bounding box center [858, 289] width 681 height 30
type input "s"
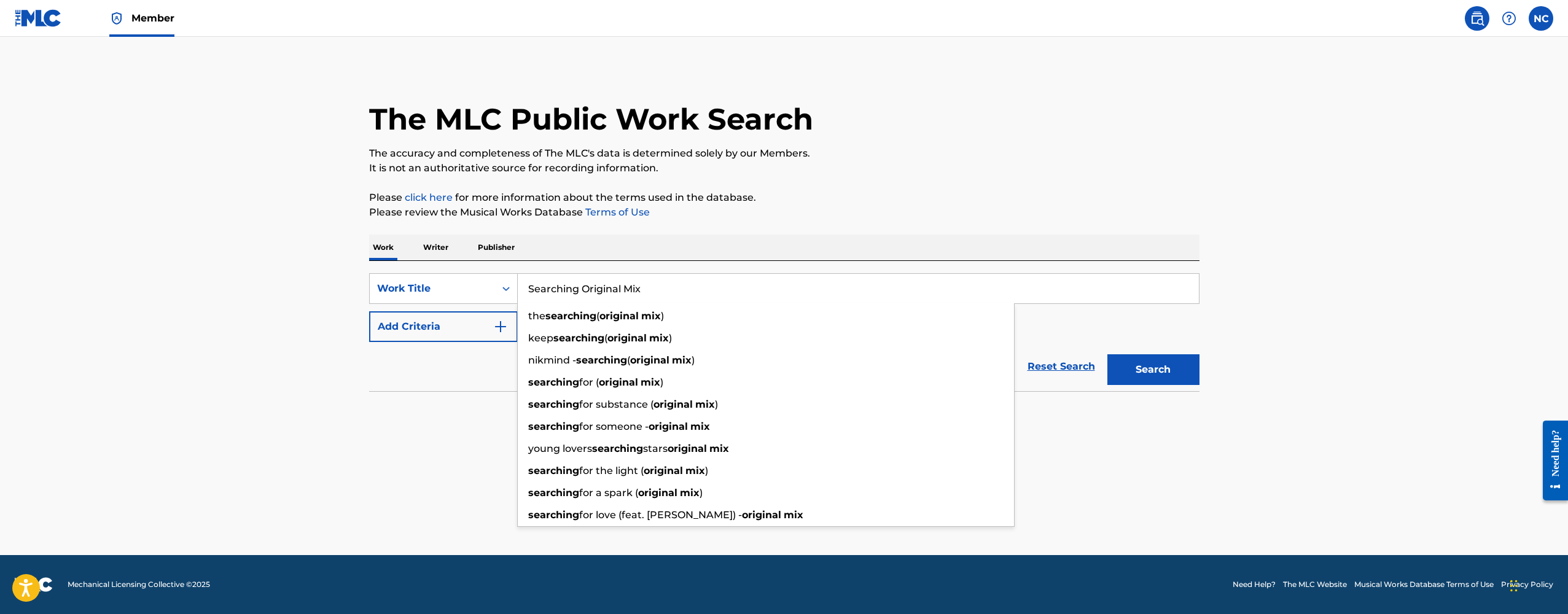
click at [987, 292] on input "Searching Original Mix" at bounding box center [858, 289] width 681 height 30
type input "Searching Original Mix"
click at [1041, 307] on div "SearchWithCriteria5b3c1ab6-1207-417a-bbb2-90015581d031 Work Title Searching Ori…" at bounding box center [784, 308] width 830 height 69
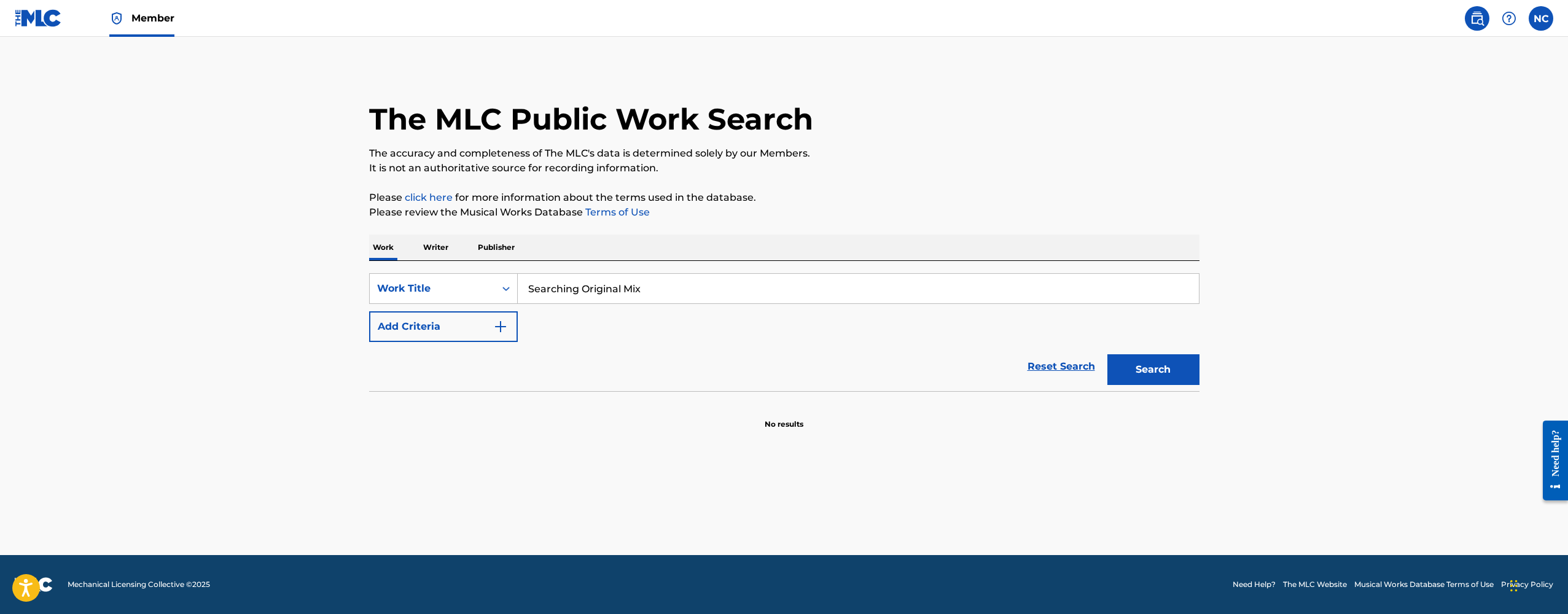
click at [463, 329] on button "Add Criteria" at bounding box center [443, 327] width 149 height 31
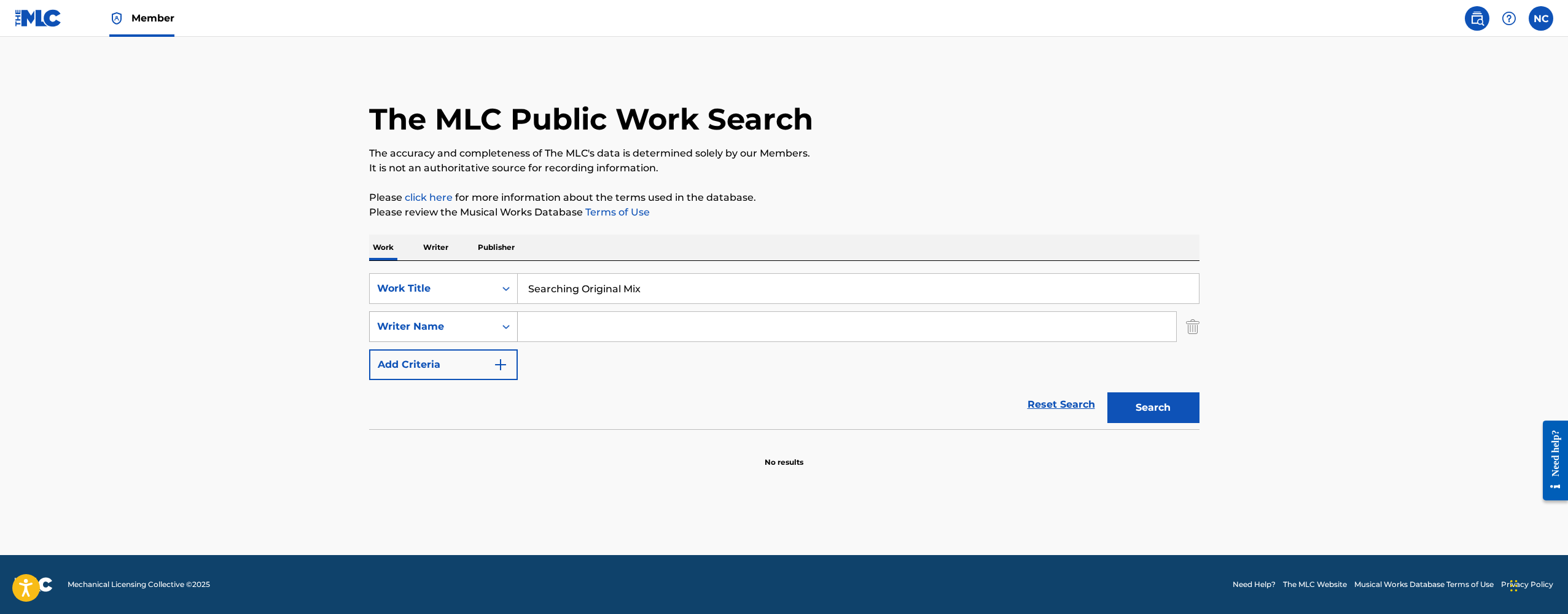
click at [494, 329] on div "Writer Name" at bounding box center [432, 327] width 125 height 23
click at [424, 369] on div "Writer IPI" at bounding box center [443, 357] width 148 height 31
click at [624, 325] on input "Search Form" at bounding box center [846, 327] width 658 height 30
paste input "1223305700"
type input "1223305700"
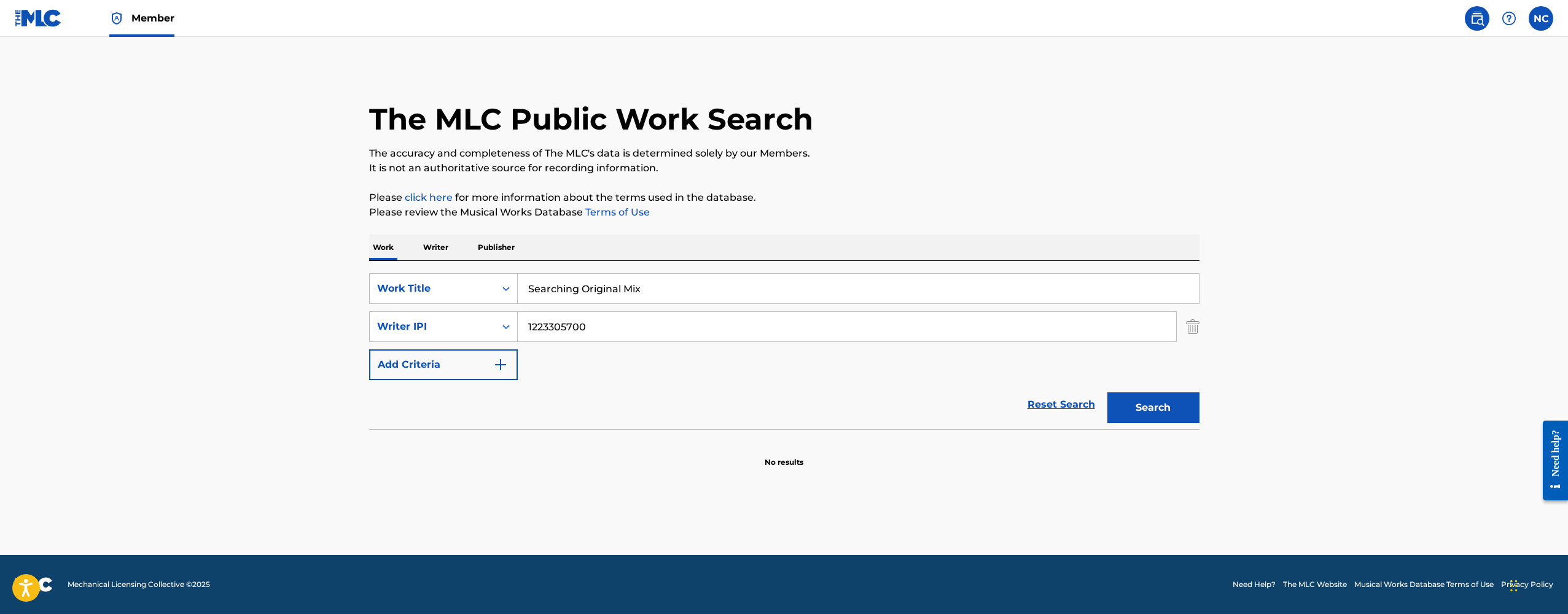
click at [1159, 412] on button "Search" at bounding box center [1154, 407] width 92 height 31
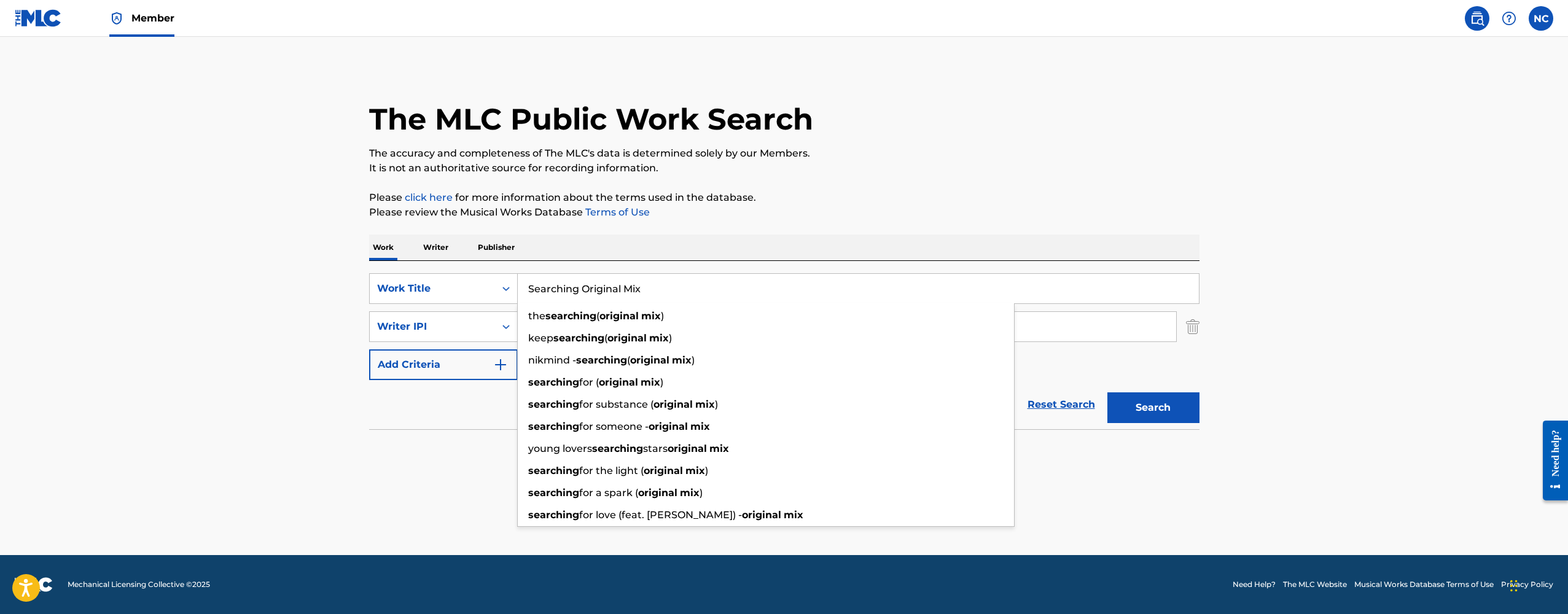
drag, startPoint x: 645, startPoint y: 287, endPoint x: 529, endPoint y: 287, distance: 116.0
click at [529, 287] on input "Searching Original Mix" at bounding box center [858, 289] width 681 height 30
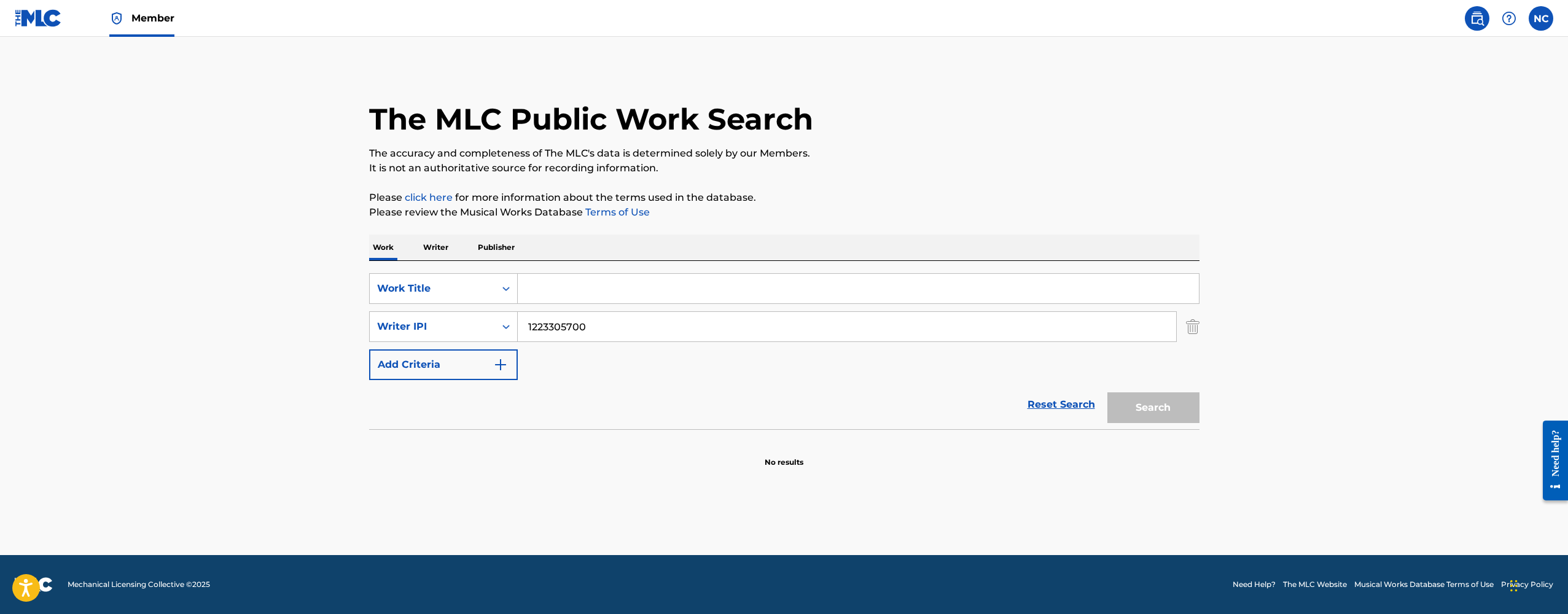
click at [1164, 402] on div "Search" at bounding box center [1150, 405] width 99 height 49
click at [663, 292] on input "Search Form" at bounding box center [858, 289] width 681 height 30
click at [715, 1] on nav "Member NC [GEOGRAPHIC_DATA] [PERSON_NAME] [EMAIL_ADDRESS][DOMAIN_NAME] Notifica…" at bounding box center [784, 18] width 1568 height 37
click at [33, 24] on img at bounding box center [38, 18] width 47 height 18
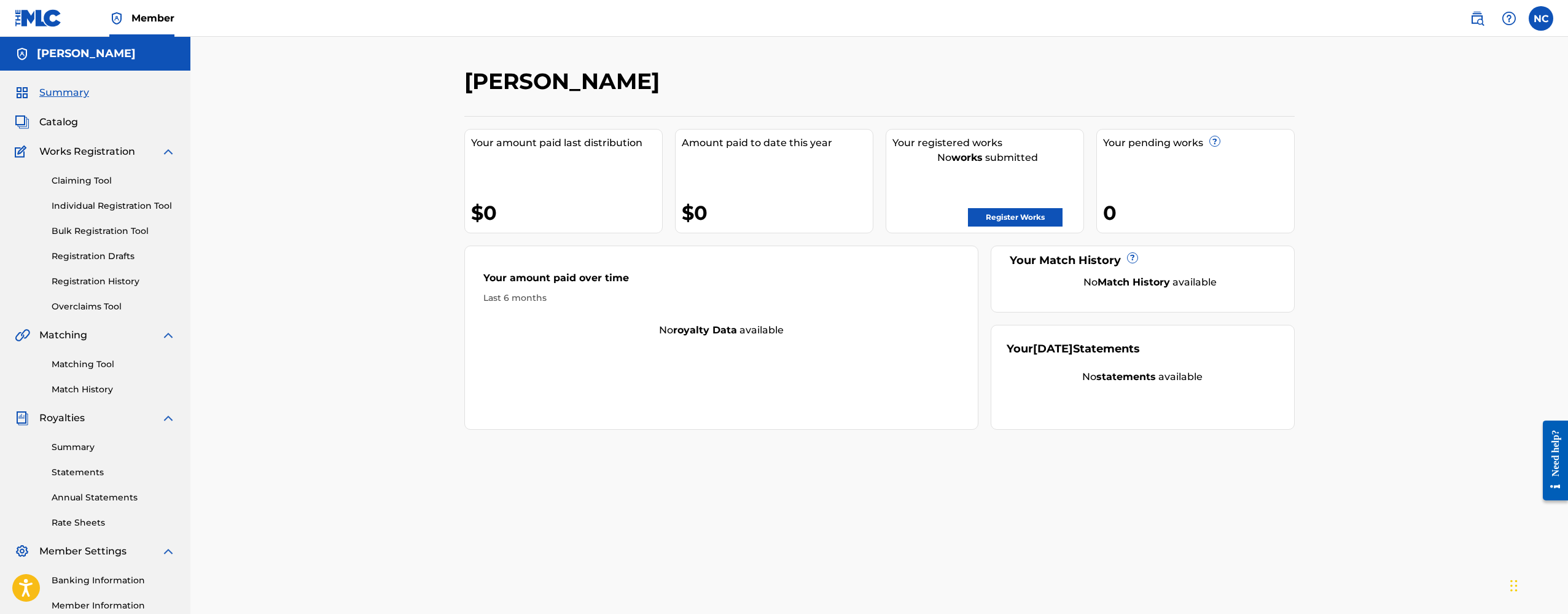
click at [94, 257] on link "Registration Drafts" at bounding box center [114, 256] width 124 height 13
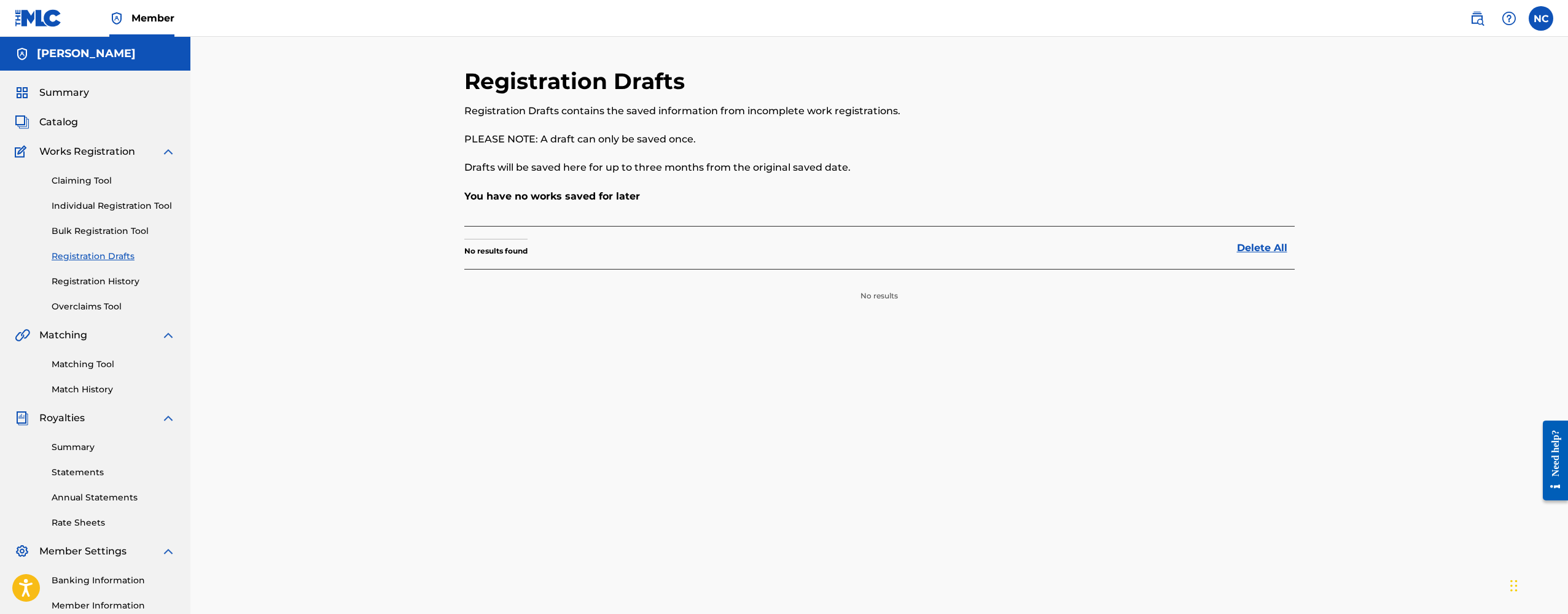
click at [95, 279] on link "Registration History" at bounding box center [114, 281] width 124 height 13
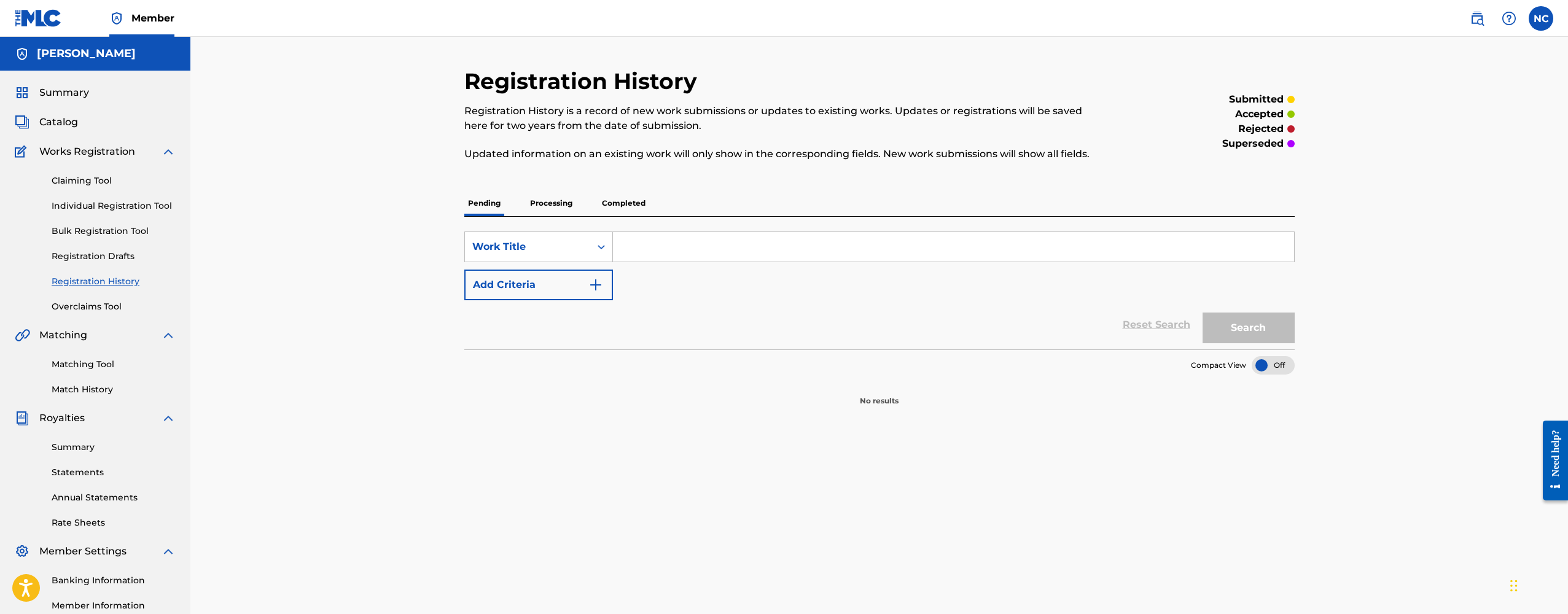
click at [627, 250] on input "Search Form" at bounding box center [953, 247] width 681 height 30
click at [559, 204] on p "Processing" at bounding box center [550, 204] width 50 height 26
click at [622, 204] on p "Completed" at bounding box center [623, 204] width 51 height 26
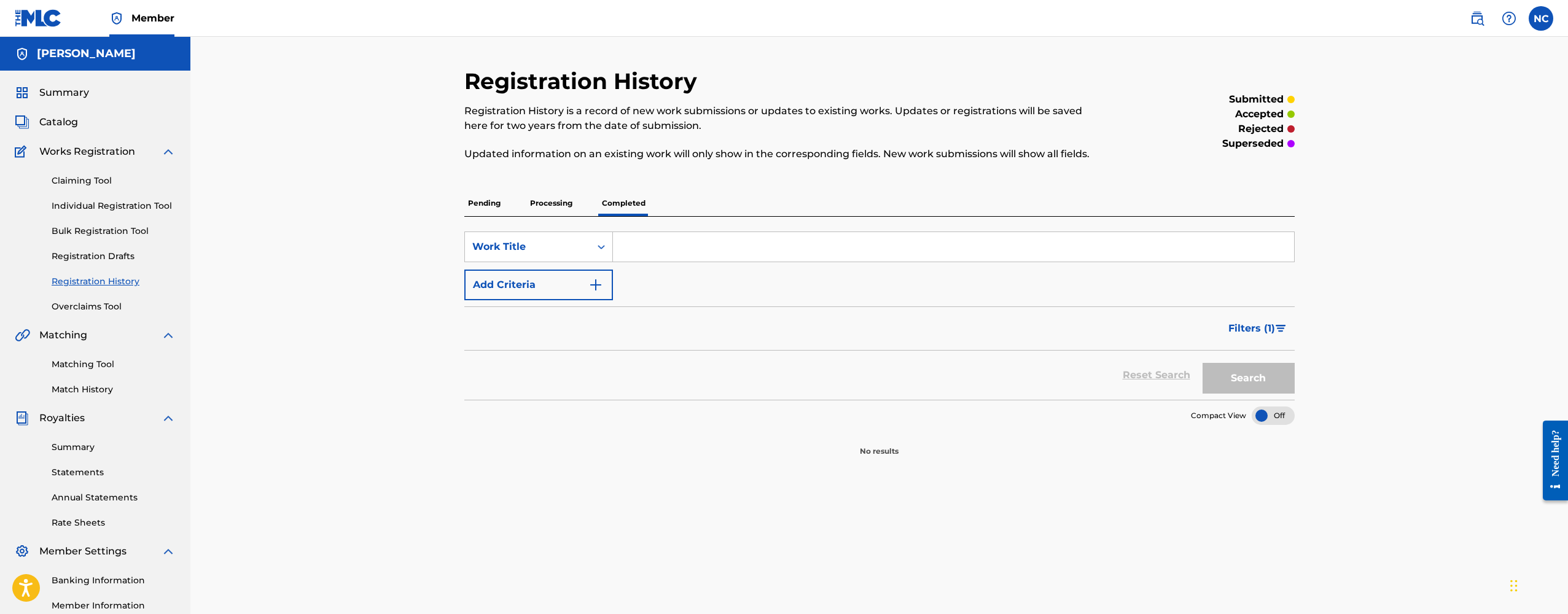
click at [551, 205] on p "Processing" at bounding box center [550, 204] width 50 height 26
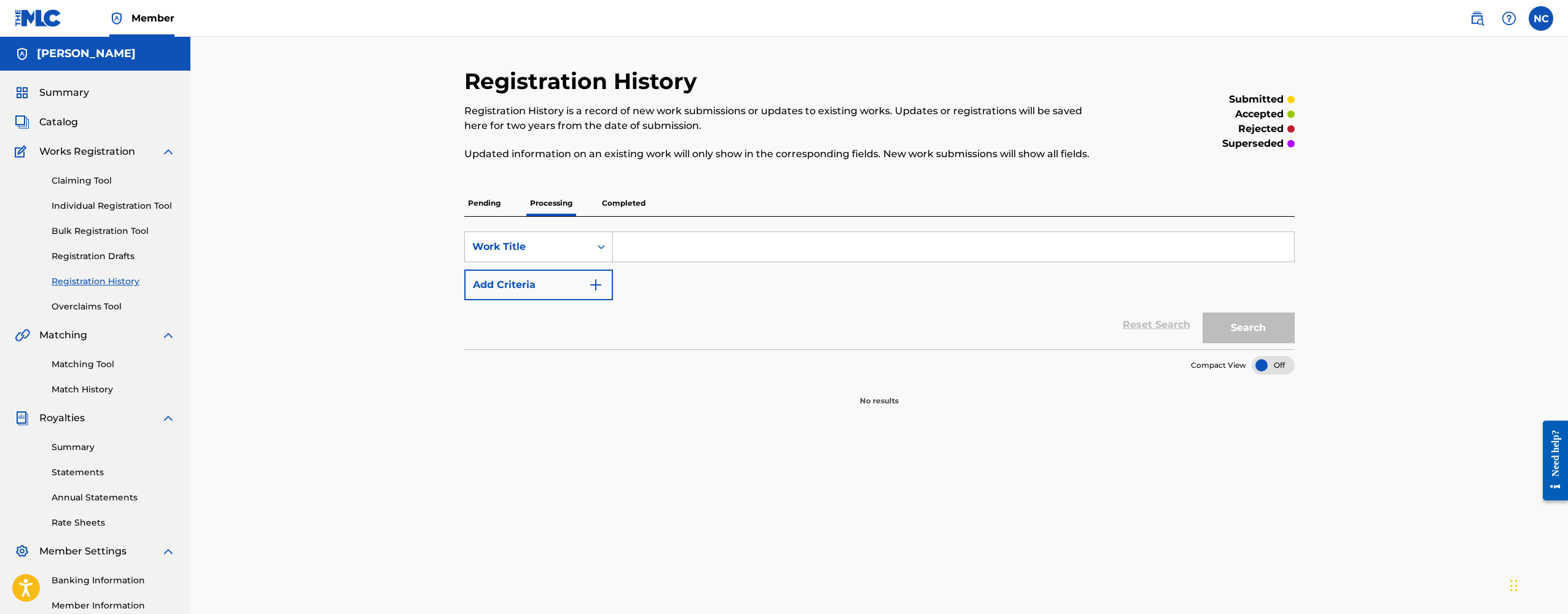
click at [480, 205] on p "Pending" at bounding box center [484, 204] width 40 height 26
click at [89, 187] on div "Claiming Tool Individual Registration Tool Bulk Registration Tool Registration …" at bounding box center [95, 236] width 161 height 154
click at [87, 184] on link "Claiming Tool" at bounding box center [114, 181] width 124 height 13
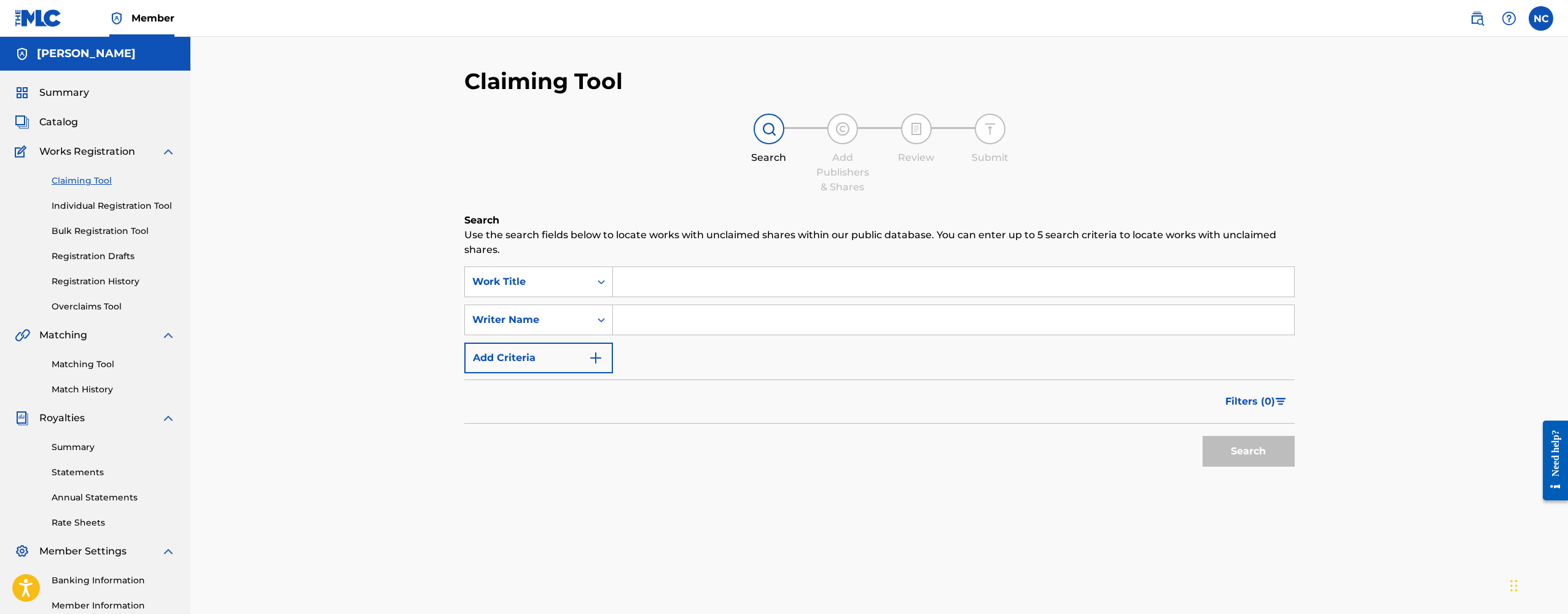
click at [90, 203] on link "Individual Registration Tool" at bounding box center [114, 206] width 124 height 13
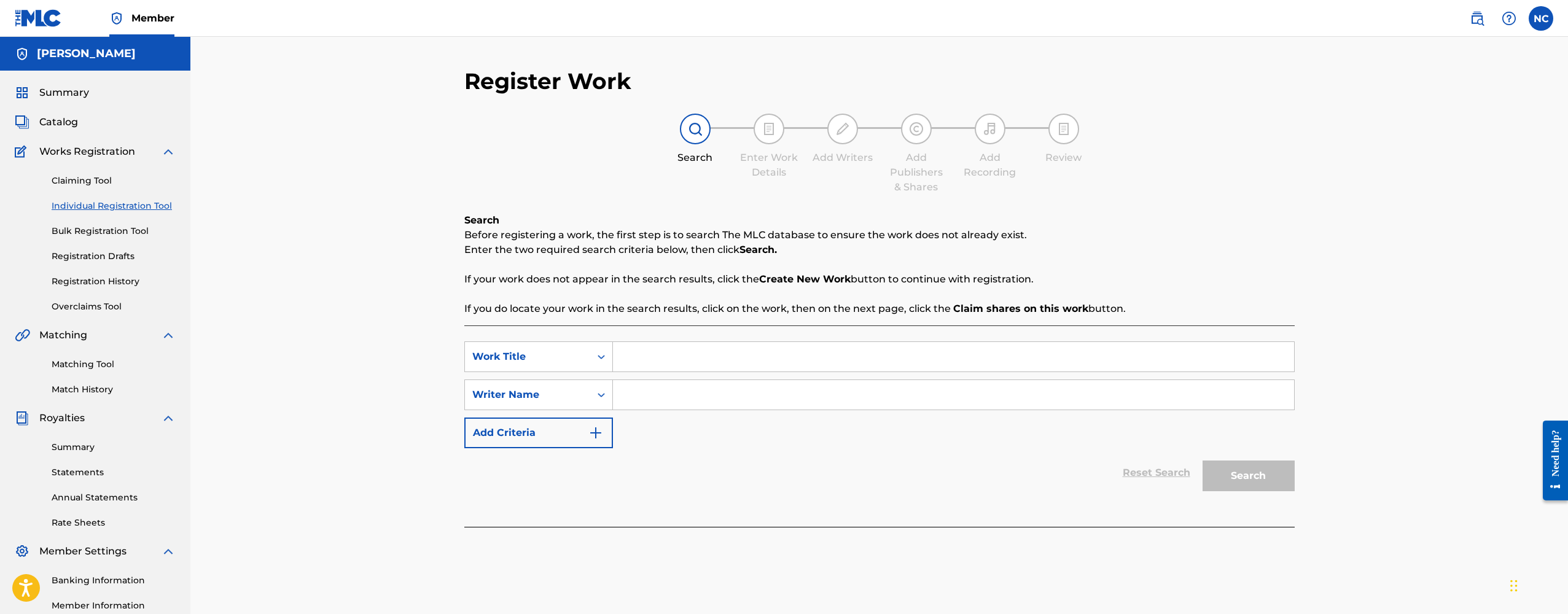
click at [150, 207] on link "Individual Registration Tool" at bounding box center [114, 206] width 124 height 13
click at [661, 364] on input "Search Form" at bounding box center [953, 356] width 681 height 30
type input "PULSAR"
click at [645, 397] on input "Search Form" at bounding box center [953, 394] width 681 height 30
type input "[PERSON_NAME]"
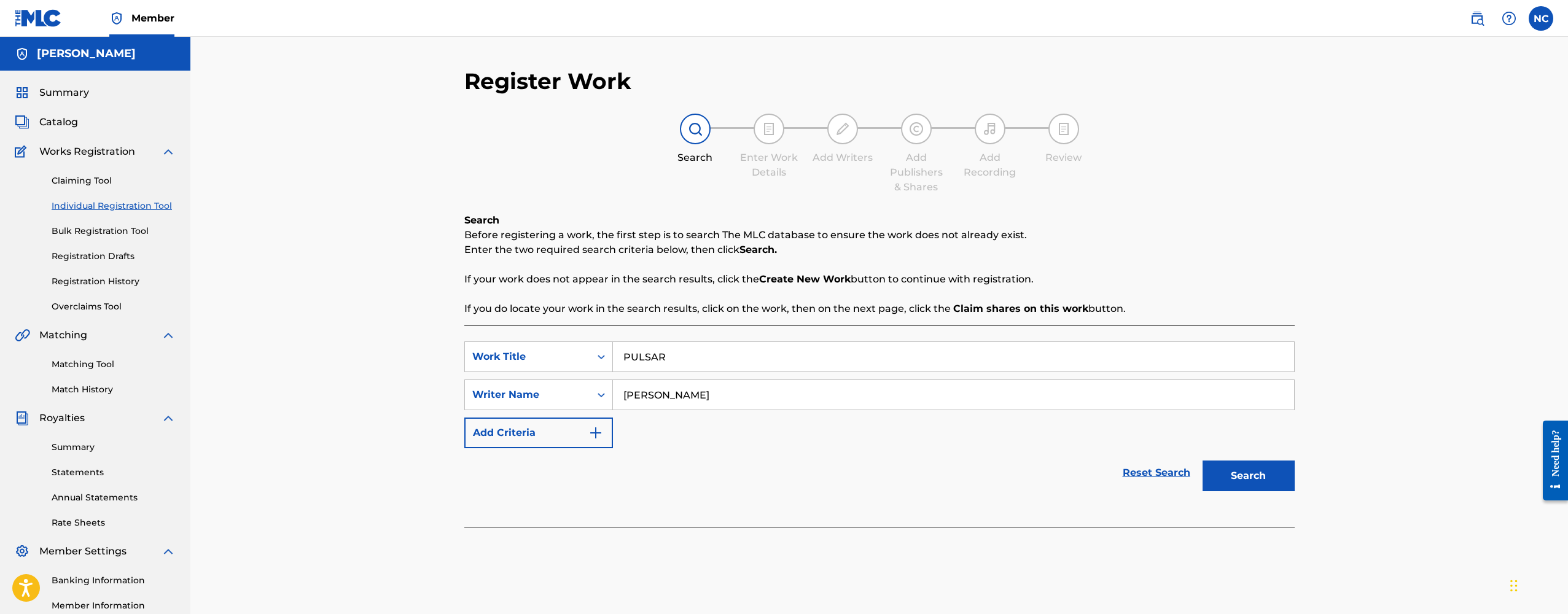
click at [1263, 469] on button "Search" at bounding box center [1248, 476] width 92 height 31
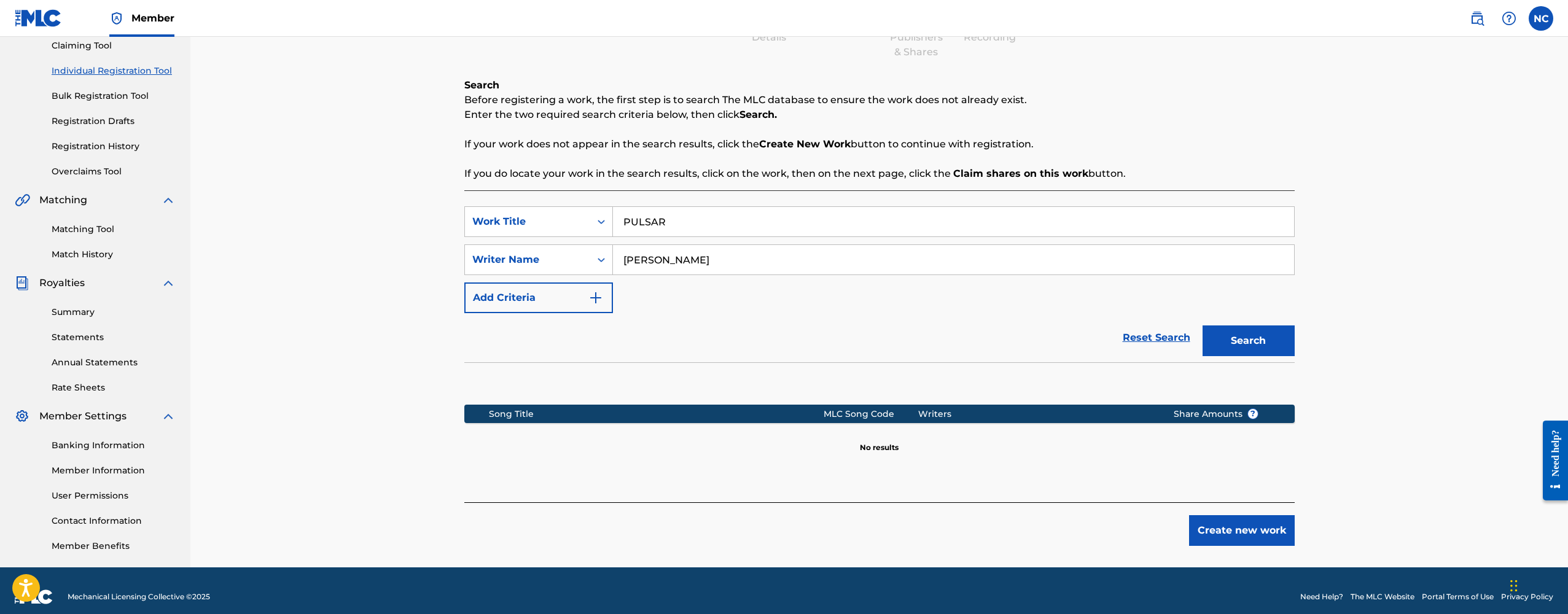
scroll to position [137, 0]
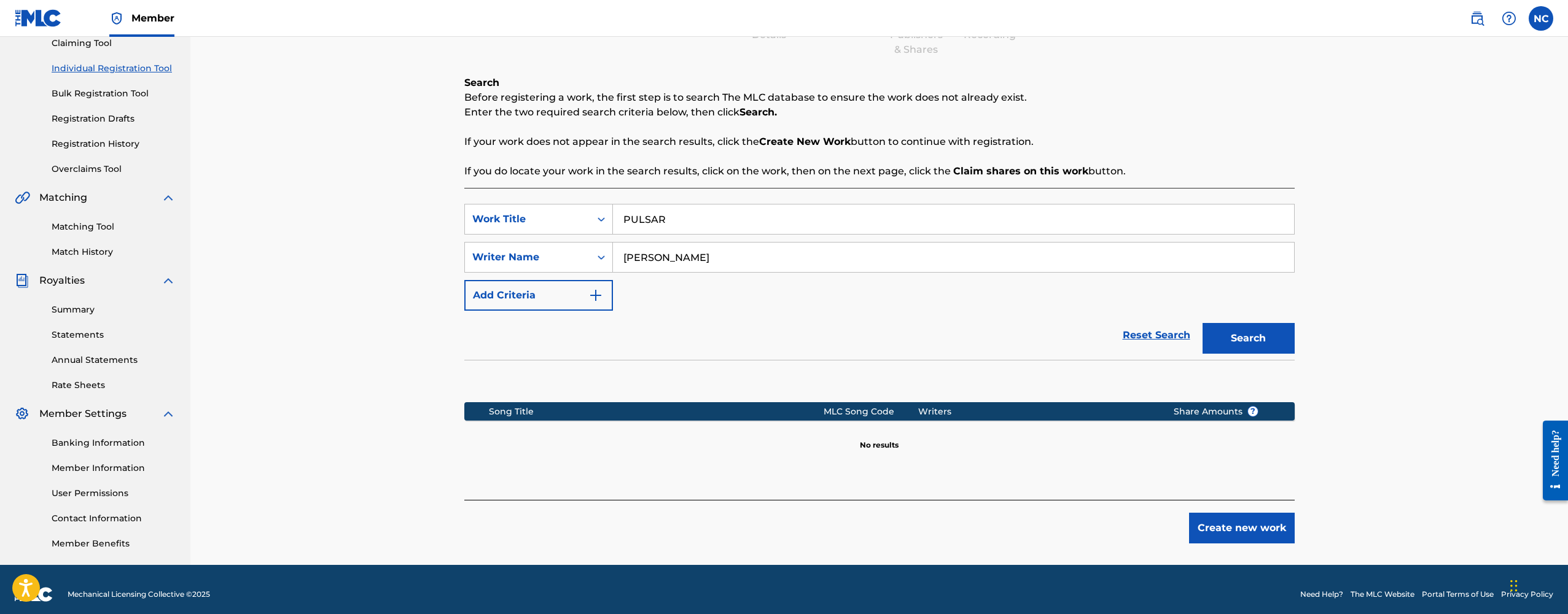
click at [1247, 506] on div "Create new work" at bounding box center [879, 522] width 830 height 44
click at [1247, 527] on button "Create new work" at bounding box center [1241, 528] width 106 height 31
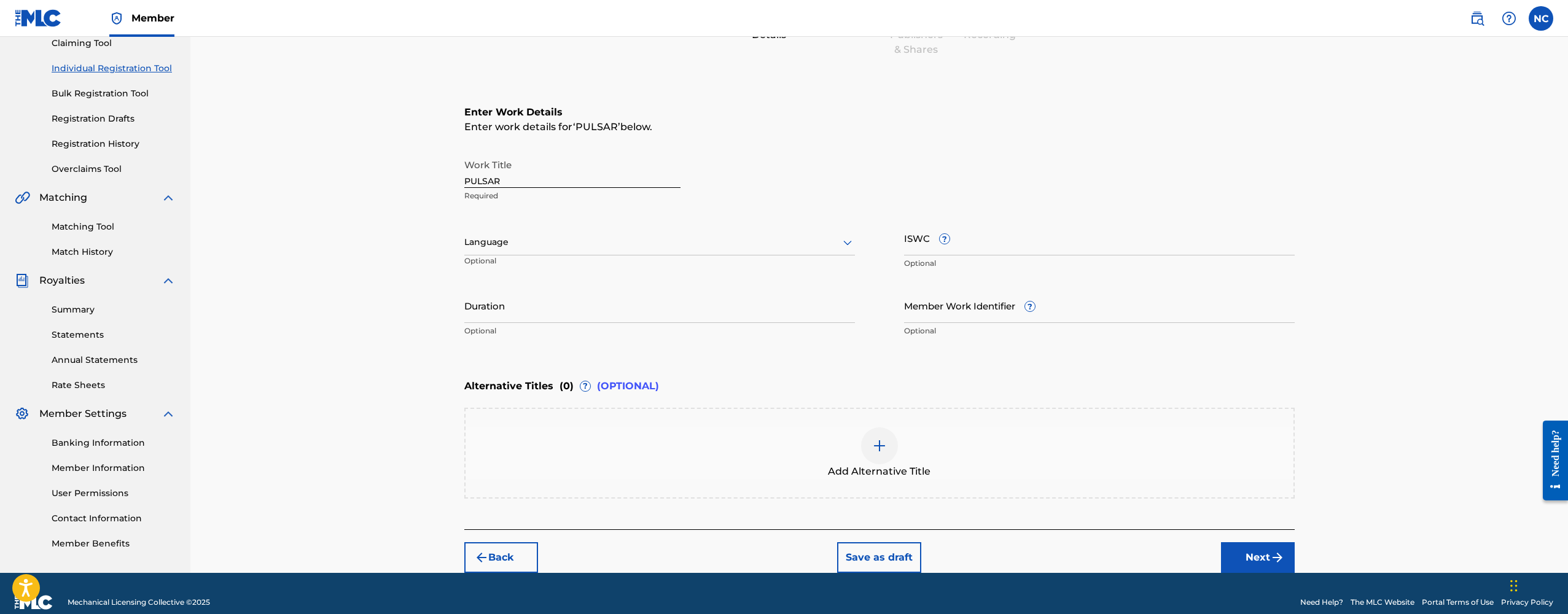
click at [574, 265] on p "Optional" at bounding box center [523, 266] width 119 height 20
drag, startPoint x: 903, startPoint y: 240, endPoint x: 923, endPoint y: 238, distance: 20.1
click at [923, 238] on input "ISWC ?" at bounding box center [1099, 238] width 391 height 35
drag, startPoint x: 925, startPoint y: 232, endPoint x: 891, endPoint y: 232, distance: 34.0
click at [891, 232] on div "Work Title PULSAR Required Language Optional ISWC ? Optional Duration Optional …" at bounding box center [879, 248] width 830 height 191
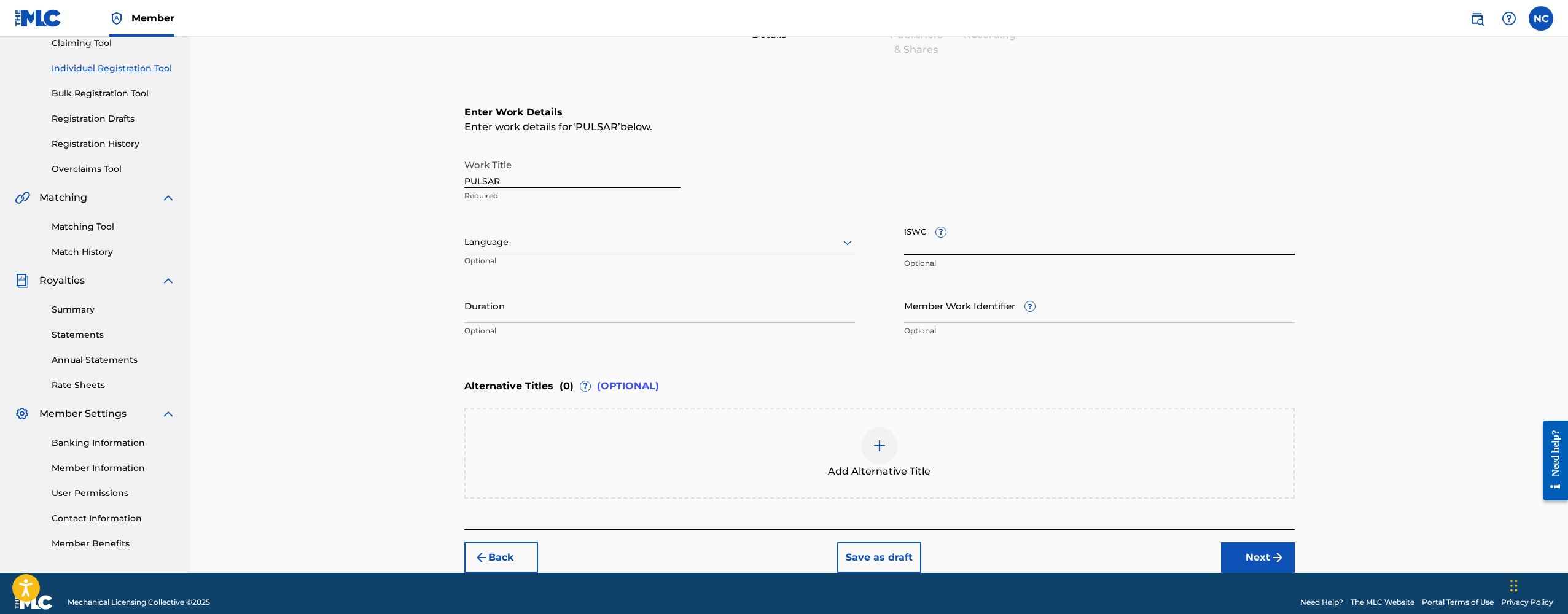
click at [786, 350] on div "Enter Work Details Enter work details for ‘ PULSAR ’ below. Work Title PULSAR R…" at bounding box center [879, 224] width 830 height 297
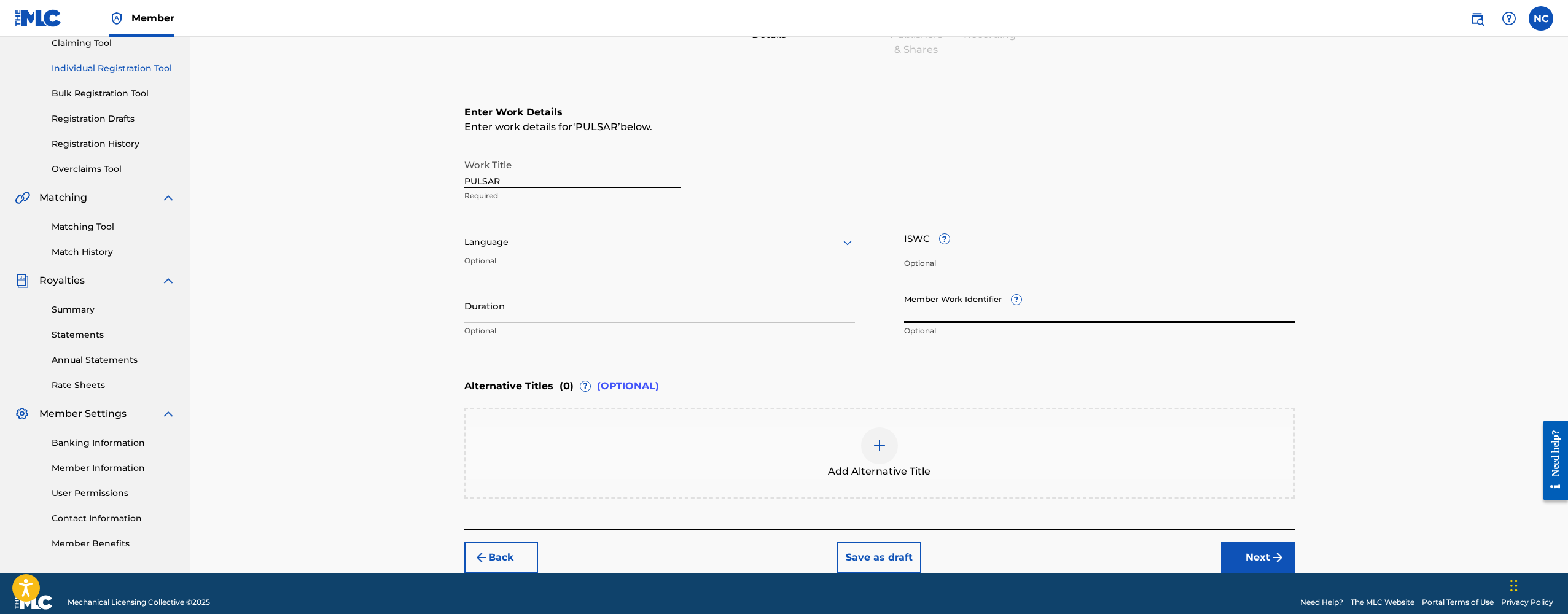
click at [943, 309] on input "Member Work Identifier ?" at bounding box center [1099, 305] width 391 height 35
click at [751, 302] on input "Duration" at bounding box center [659, 305] width 391 height 35
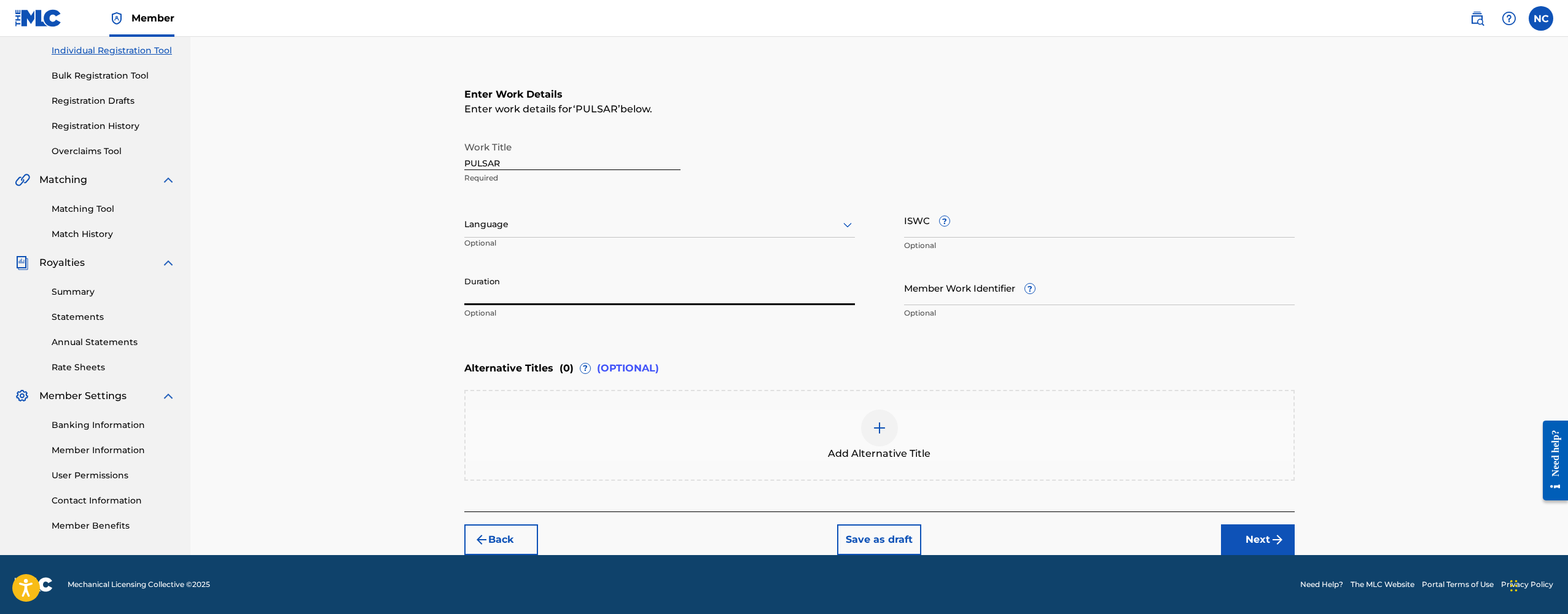
scroll to position [155, 0]
